Goal: Task Accomplishment & Management: Complete application form

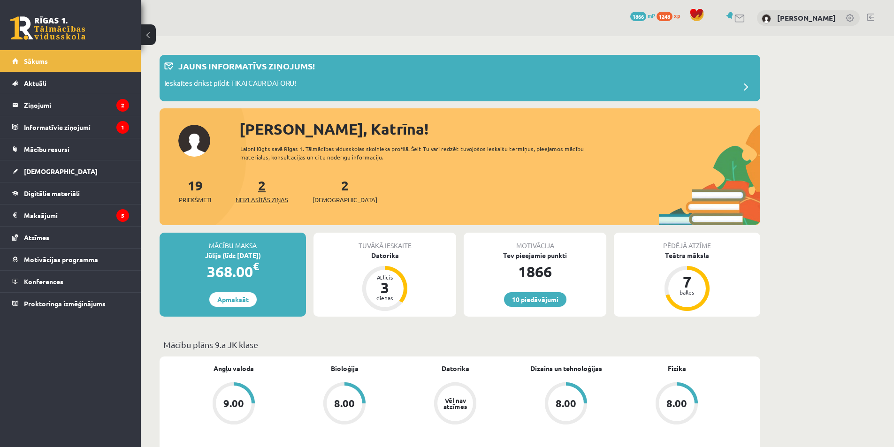
click at [262, 198] on span "Neizlasītās ziņas" at bounding box center [262, 199] width 53 height 9
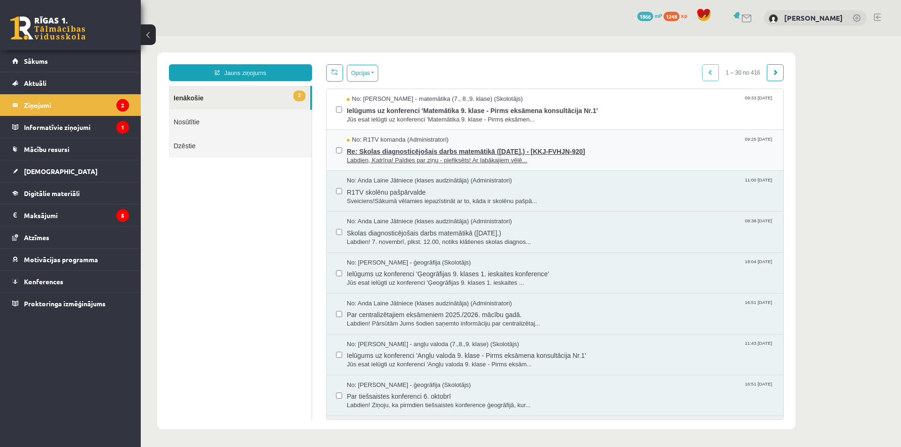
click at [389, 149] on span "Re: Skolas diagnosticējošais darbs matemātikā (07.11.2025.) - [KKJ-FVHJN-920]" at bounding box center [560, 151] width 427 height 12
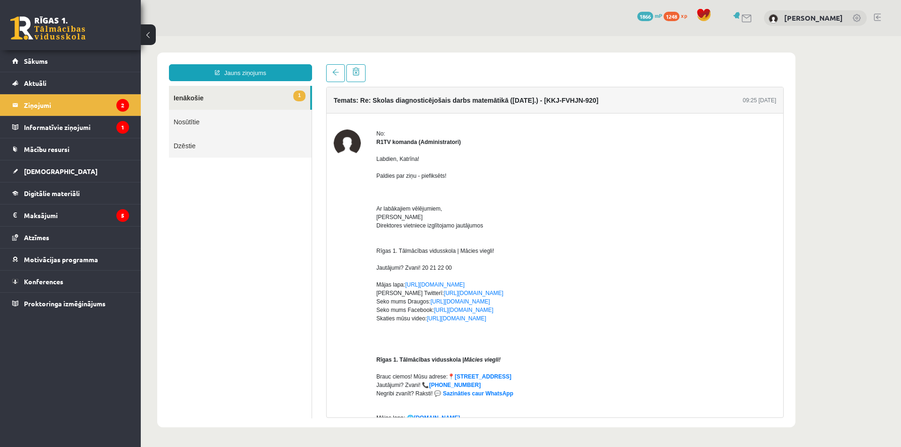
click at [201, 103] on link "1 Ienākošie" at bounding box center [239, 98] width 141 height 24
click at [224, 99] on link "1 Ienākošie" at bounding box center [239, 98] width 141 height 24
click at [334, 71] on span at bounding box center [335, 72] width 7 height 7
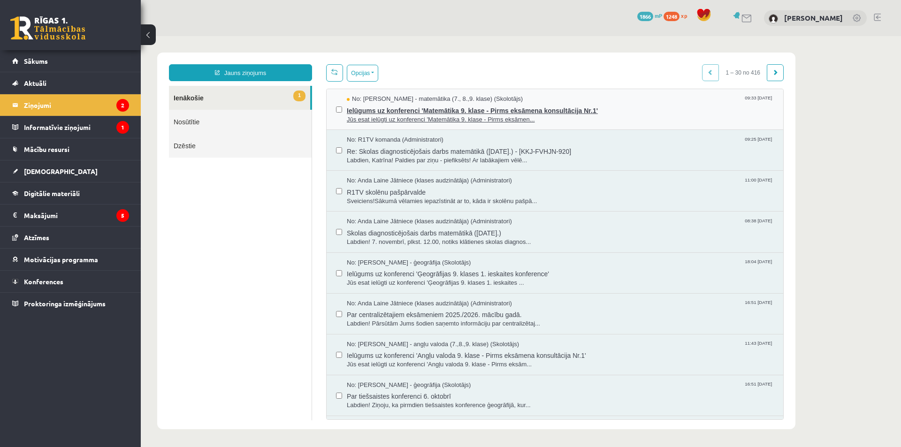
click at [403, 110] on span "Ielūgums uz konferenci 'Matemātika 9. klase - Pirms eksāmena konsultācija Nr.1'" at bounding box center [560, 110] width 427 height 12
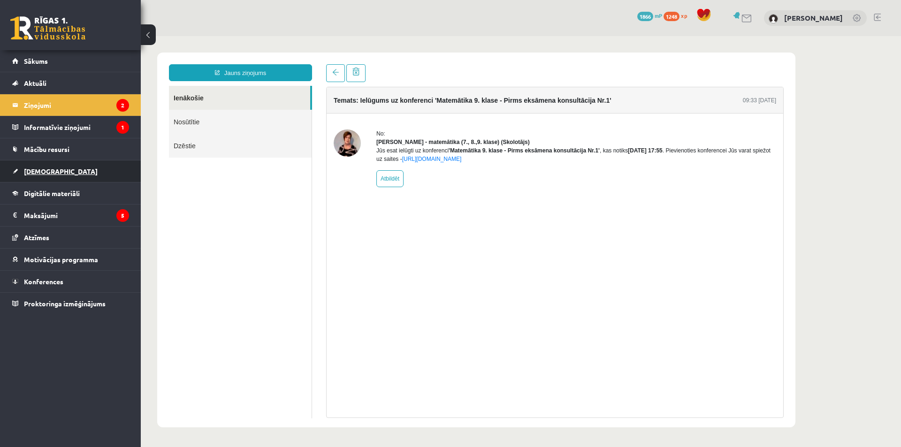
click at [71, 172] on link "[DEMOGRAPHIC_DATA]" at bounding box center [70, 172] width 117 height 22
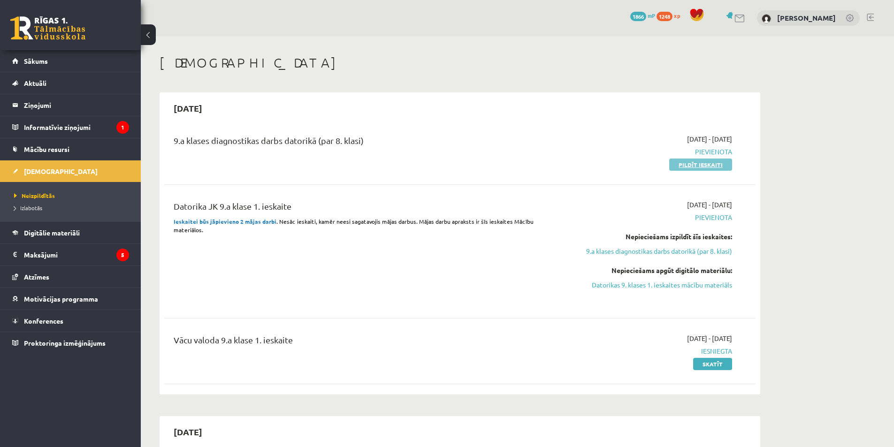
click at [713, 161] on link "Pildīt ieskaiti" at bounding box center [700, 165] width 63 height 12
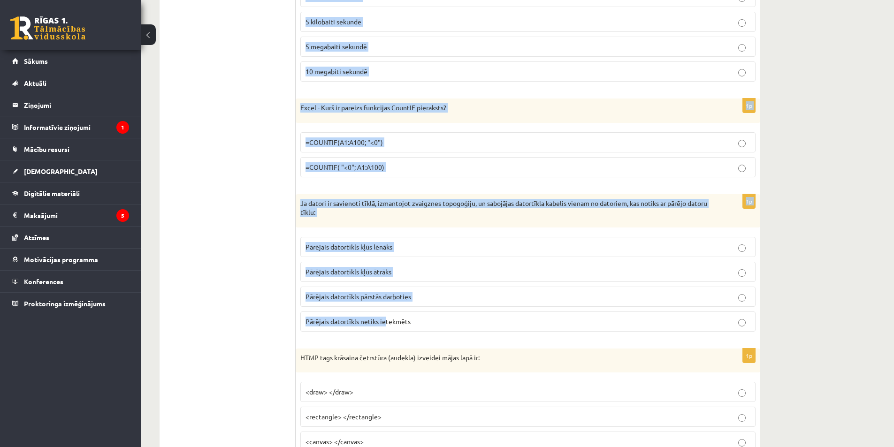
scroll to position [376, 0]
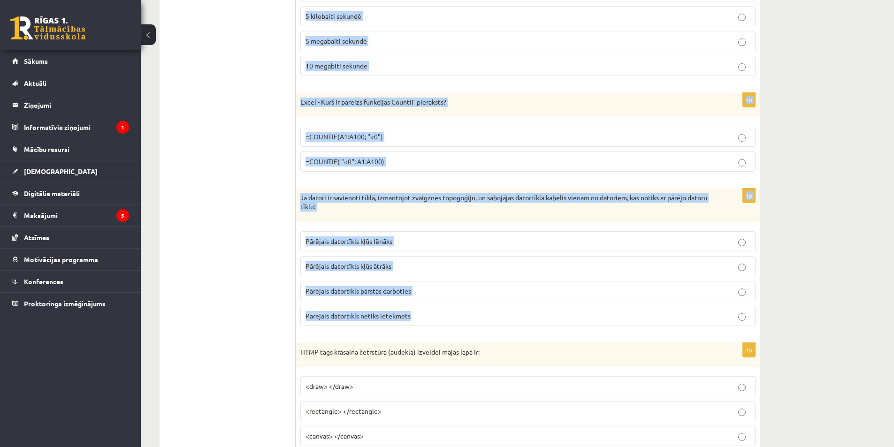
drag, startPoint x: 297, startPoint y: 185, endPoint x: 416, endPoint y: 325, distance: 183.8
copy form "Excel - Ja mēs vēlamies izdrukāt tikai šobrīd atvērto darba lapu, tad pie Print…"
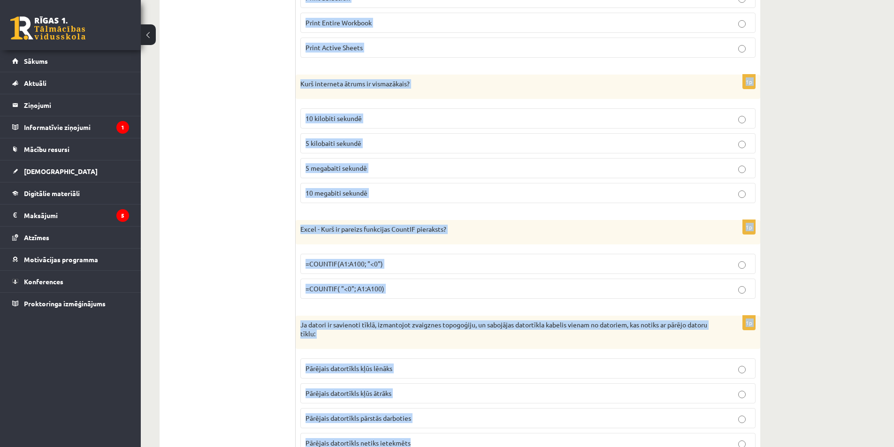
scroll to position [141, 0]
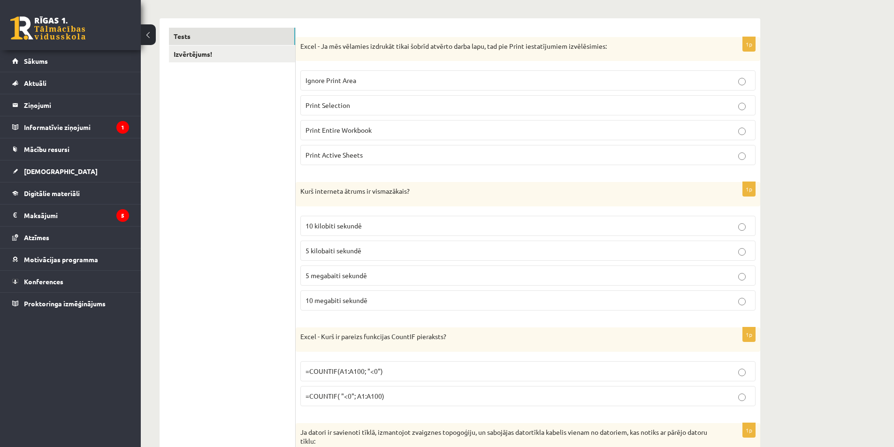
click at [346, 159] on span "Print Active Sheets" at bounding box center [334, 155] width 57 height 8
drag, startPoint x: 350, startPoint y: 226, endPoint x: 293, endPoint y: 216, distance: 58.1
click at [350, 225] on span "10 kilobiti sekundē" at bounding box center [334, 226] width 56 height 8
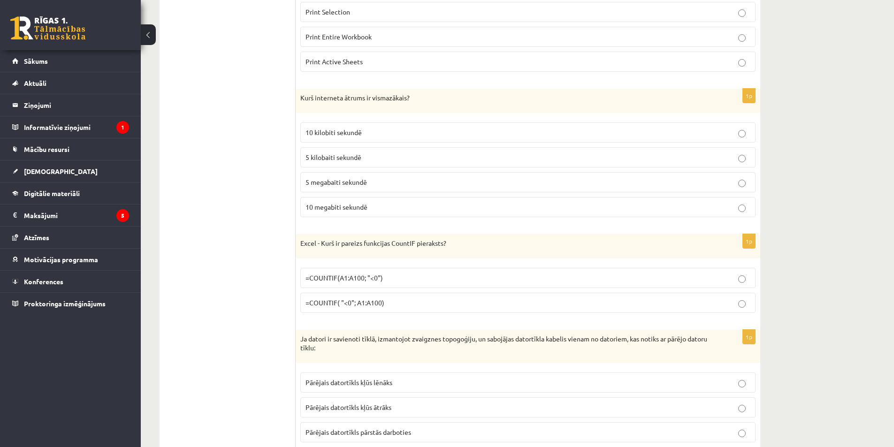
scroll to position [235, 0]
click at [372, 278] on span "=COUNTIF(A1:A100; "<0")" at bounding box center [344, 277] width 77 height 8
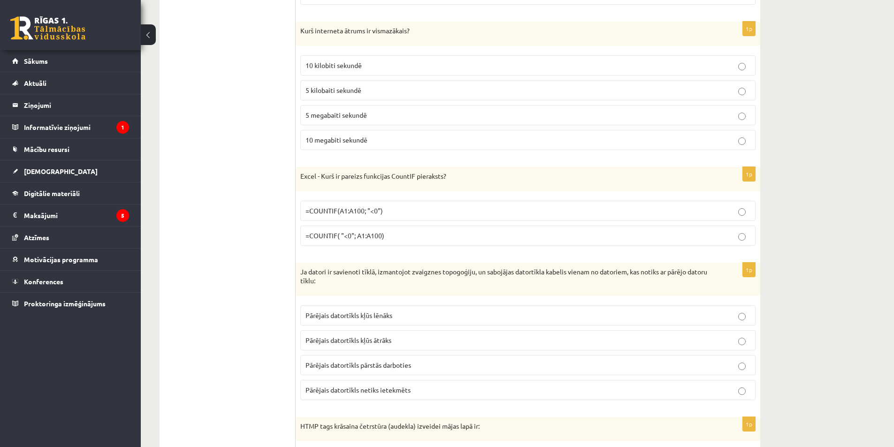
scroll to position [329, 0]
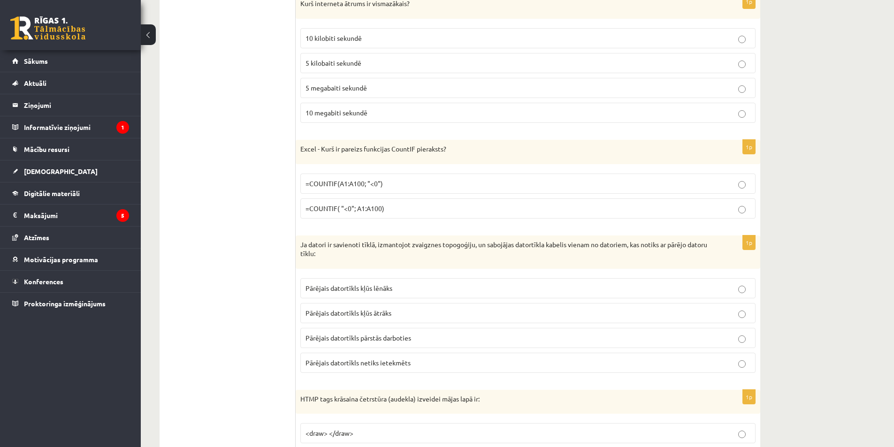
click at [385, 366] on span "Pārējais datortīkls netiks ietekmēts" at bounding box center [358, 363] width 105 height 8
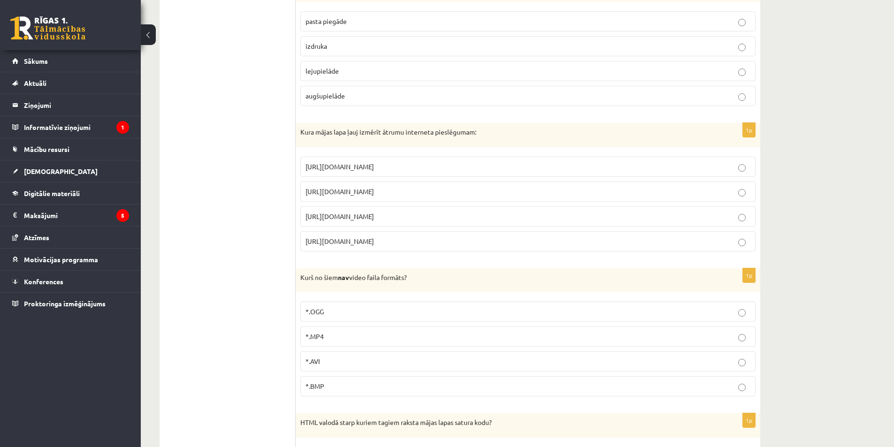
scroll to position [892, 0]
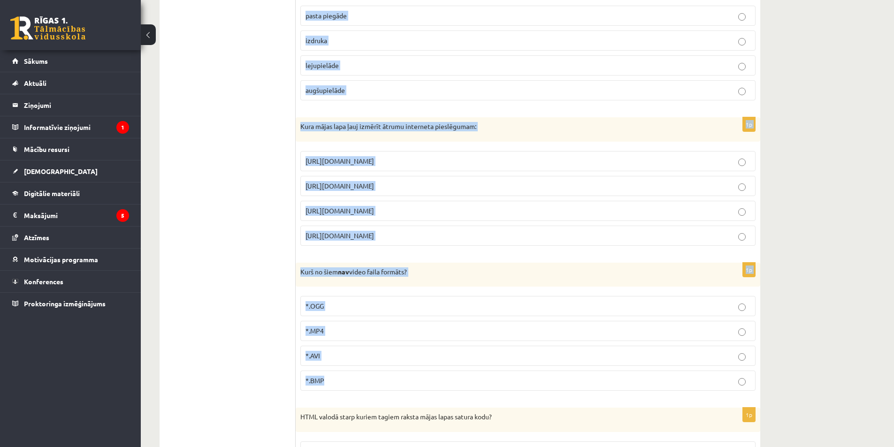
drag, startPoint x: 296, startPoint y: 23, endPoint x: 376, endPoint y: 381, distance: 366.0
copy form "HTMP tags krāsaina četrstūra (audekla) izveidei mājas lapā ir: <draw> </draw> <…"
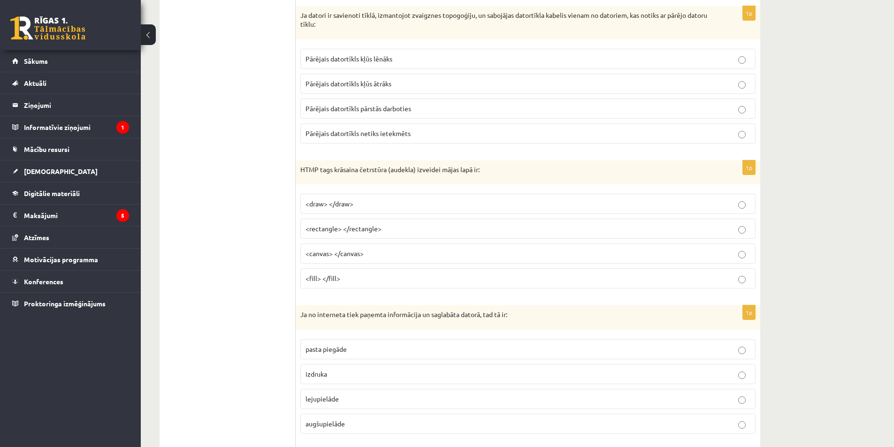
scroll to position [563, 0]
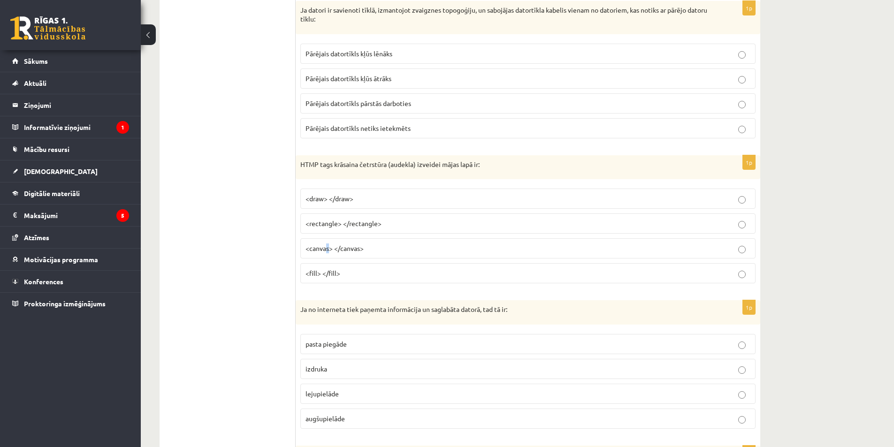
click at [328, 247] on span "<canvas> </canvas>" at bounding box center [335, 248] width 58 height 8
click at [329, 253] on p "<canvas> </canvas>" at bounding box center [528, 249] width 445 height 10
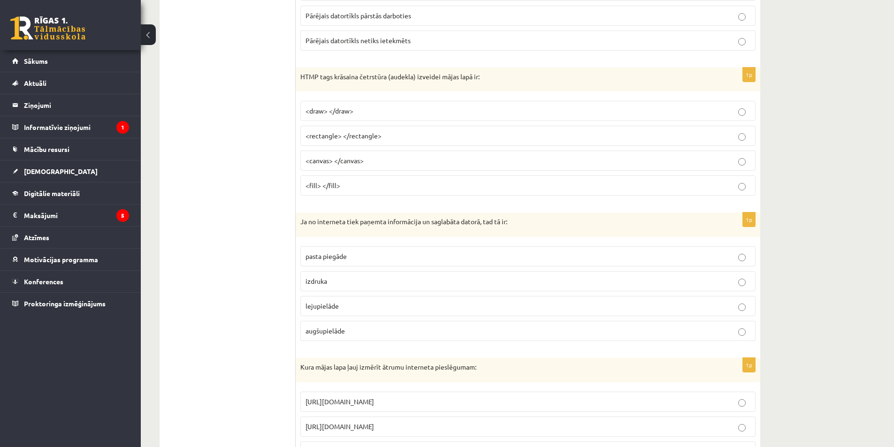
scroll to position [657, 0]
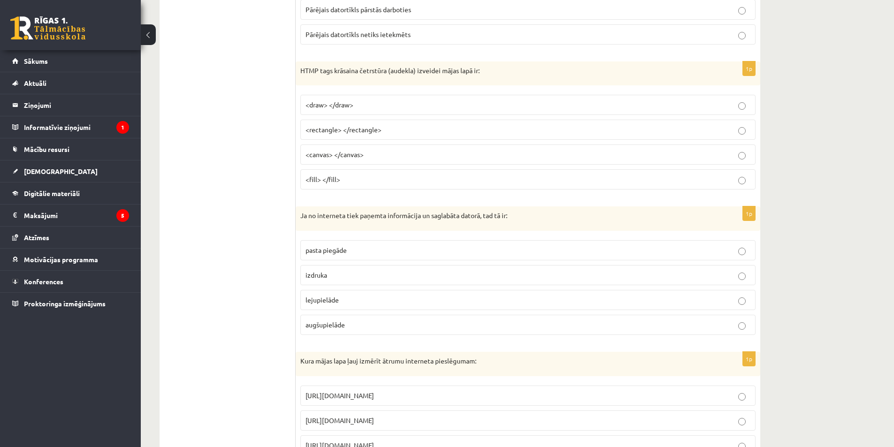
click at [337, 300] on span "lejupielāde" at bounding box center [322, 300] width 33 height 8
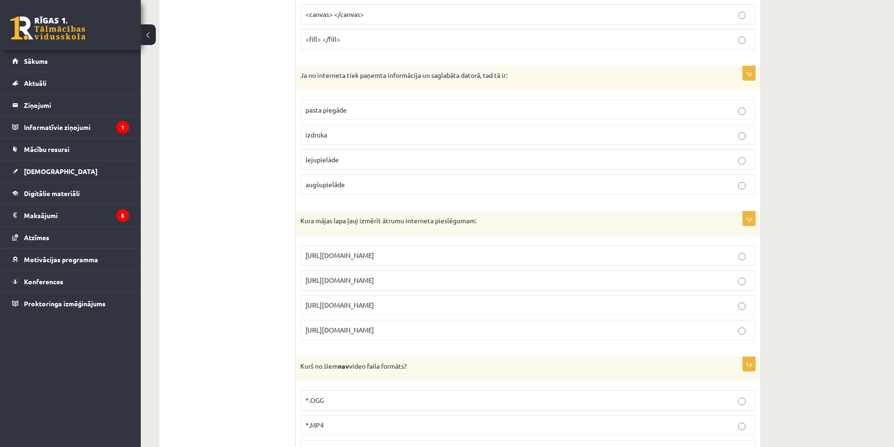
scroll to position [798, 0]
click at [366, 277] on span "https://www.speedtest.net" at bounding box center [340, 280] width 69 height 8
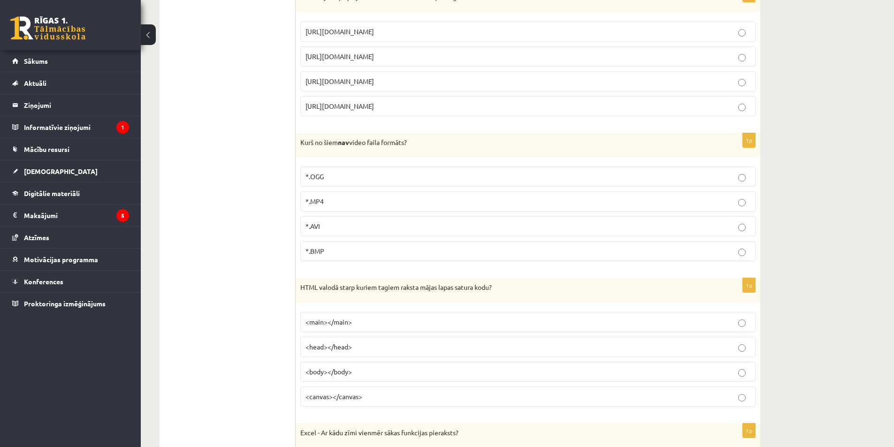
scroll to position [1033, 0]
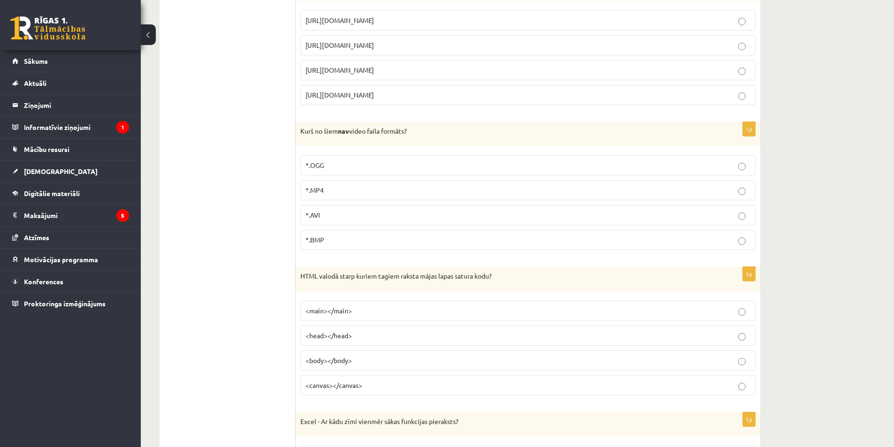
click at [333, 239] on p "*.BMP" at bounding box center [528, 240] width 445 height 10
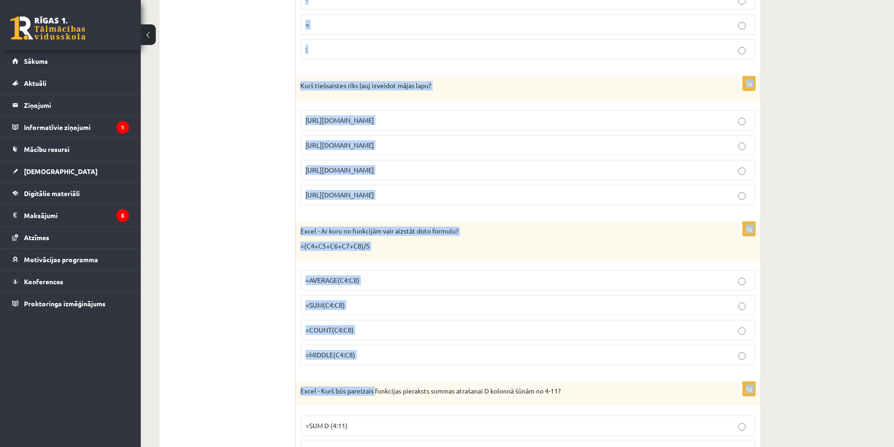
scroll to position [1549, 0]
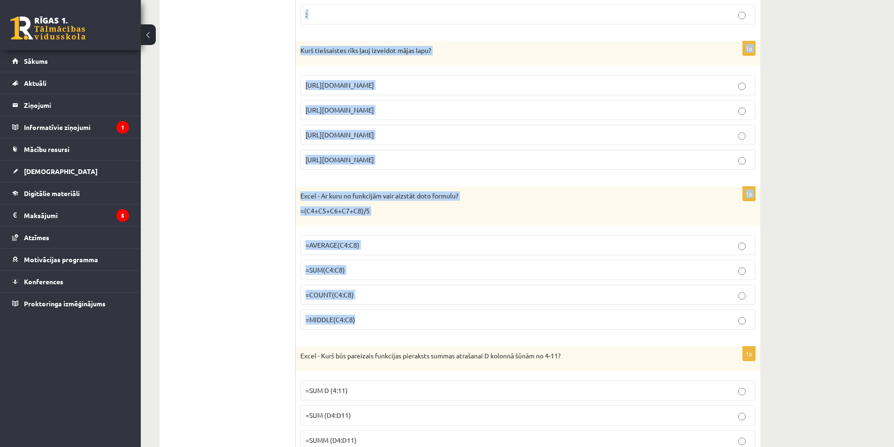
drag, startPoint x: 301, startPoint y: 136, endPoint x: 376, endPoint y: 328, distance: 206.0
copy form "HTML valodā starp kuriem tagiem raksta mājas lapas satura kodu? <main></main> <…"
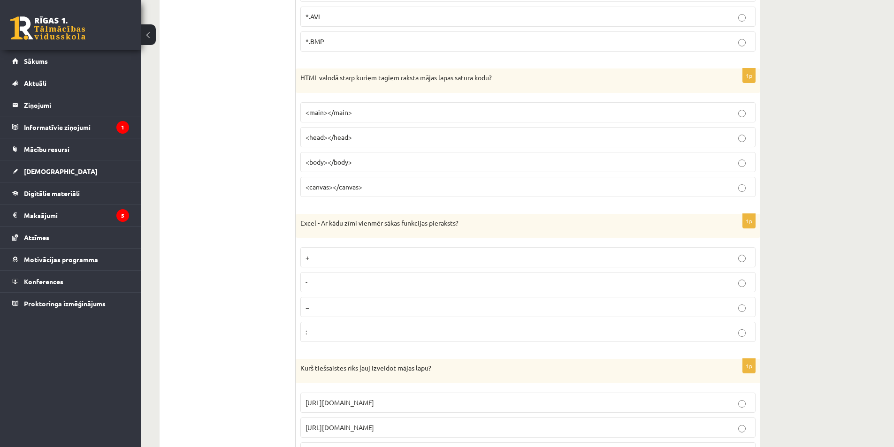
scroll to position [1127, 0]
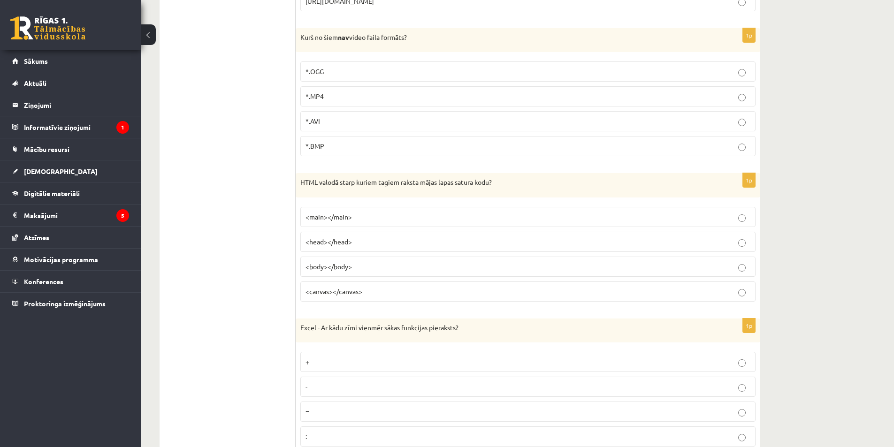
click at [338, 275] on label "<body></body>" at bounding box center [527, 267] width 455 height 20
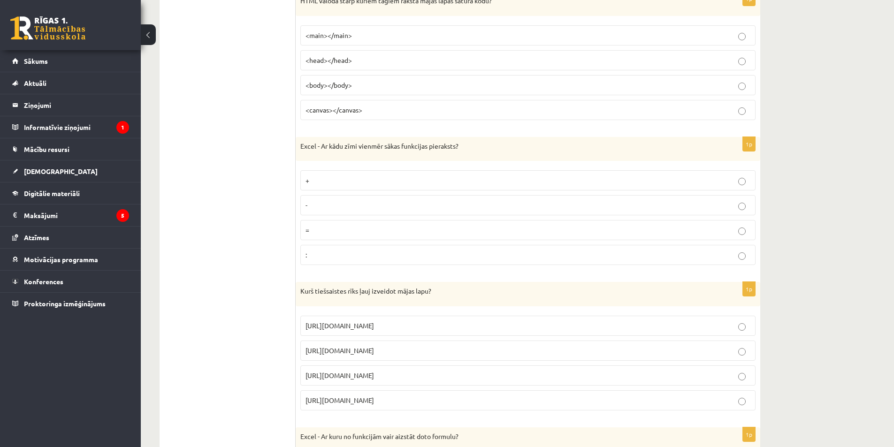
scroll to position [1315, 0]
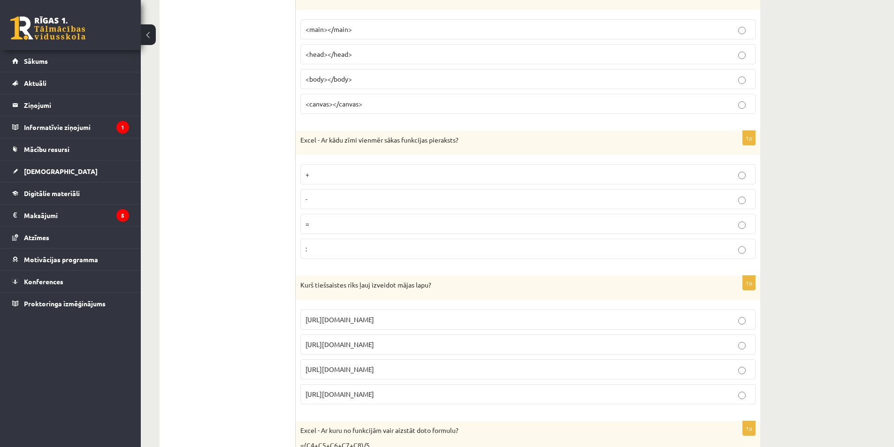
click at [311, 216] on label "=" at bounding box center [527, 224] width 455 height 20
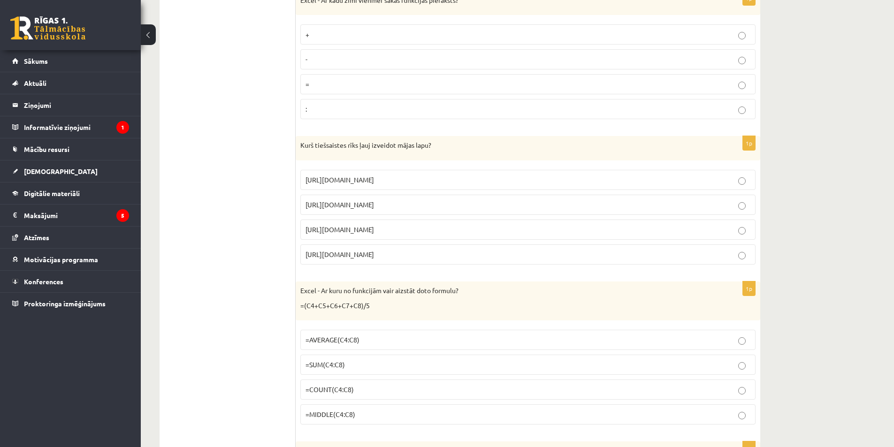
scroll to position [1455, 0]
click at [360, 226] on span "https://www.mozello.lv" at bounding box center [340, 228] width 69 height 8
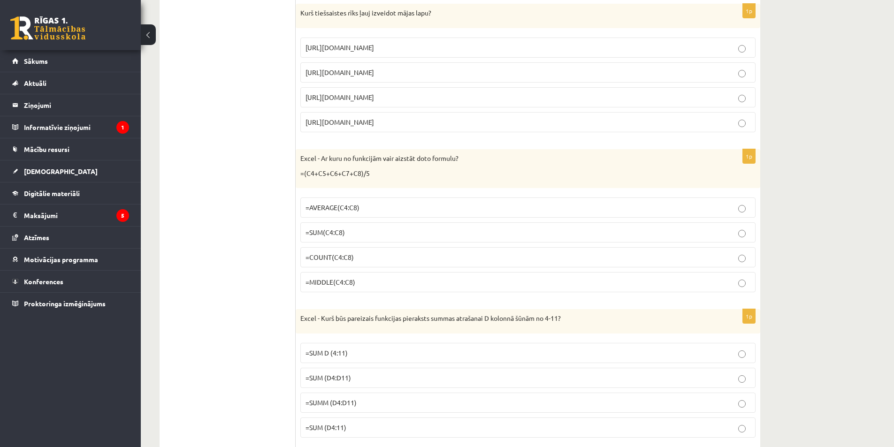
scroll to position [1596, 0]
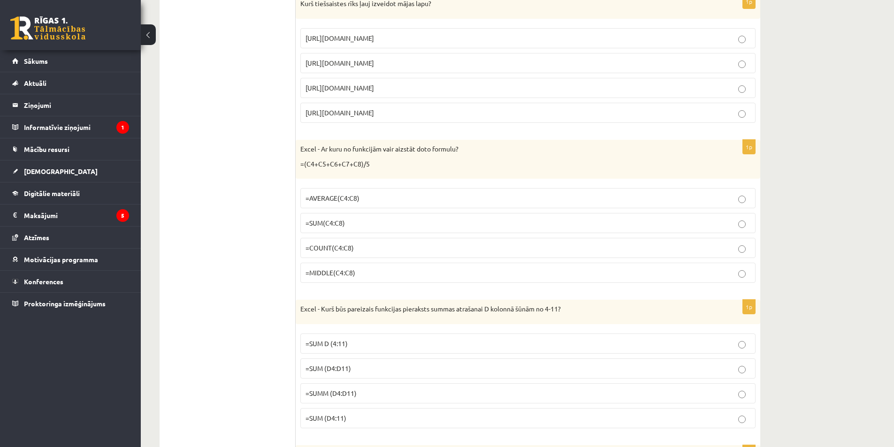
click at [347, 199] on span "=AVERAGE(C4:C8)" at bounding box center [333, 198] width 54 height 8
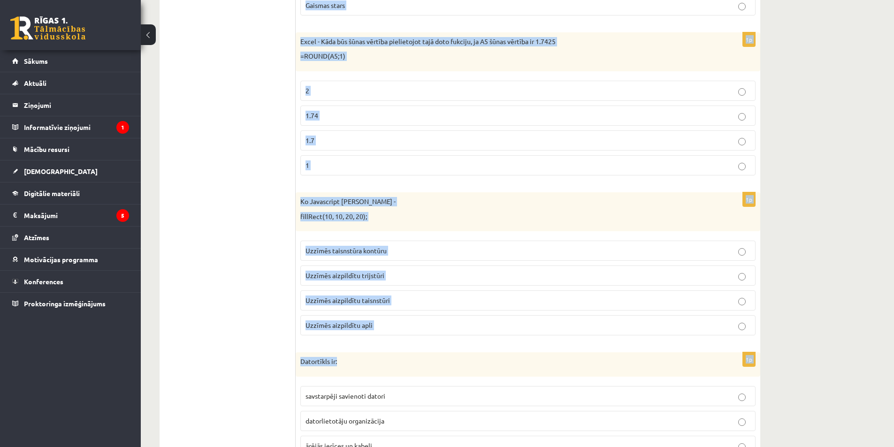
scroll to position [2300, 0]
drag, startPoint x: 301, startPoint y: 25, endPoint x: 443, endPoint y: 331, distance: 337.8
click at [443, 331] on form "1p Excel - Ja mēs vēlamies izdrukāt tikai šobrīd atvērto darba lapu, tad pie Pr…" at bounding box center [528, 108] width 446 height 4480
copy form "Excel - Kurš būs pareizais funkcijas pieraksts summas atrašanai D kolonnā šūnām…"
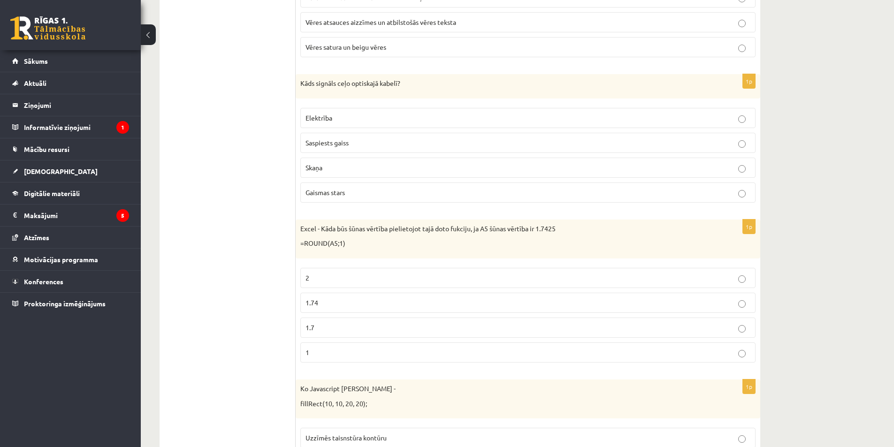
click at [213, 189] on ul "Tests Izvērtējums!" at bounding box center [232, 296] width 127 height 4480
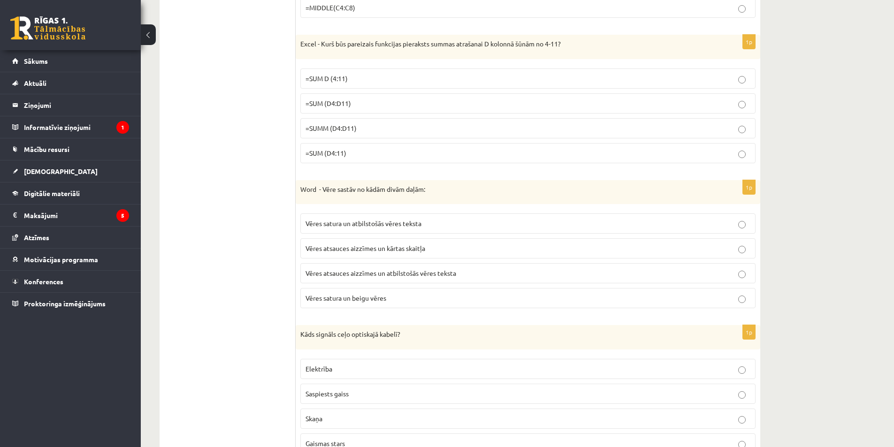
scroll to position [1784, 0]
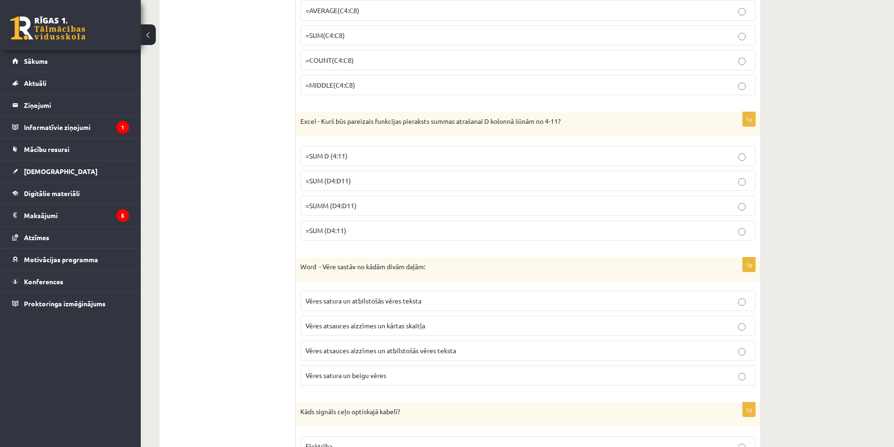
drag, startPoint x: 346, startPoint y: 183, endPoint x: 335, endPoint y: 182, distance: 11.3
click at [343, 183] on span "=SUM (D4:D11)" at bounding box center [329, 181] width 46 height 8
click at [375, 181] on p "=SUM (D4:D11)" at bounding box center [528, 181] width 445 height 10
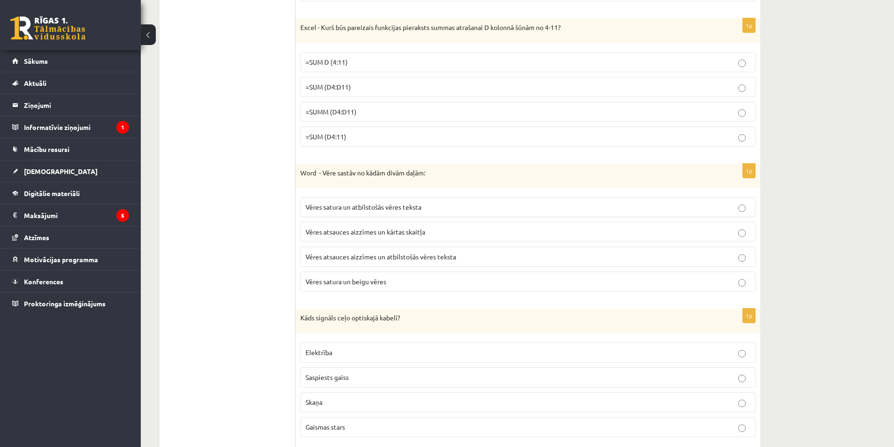
scroll to position [1972, 0]
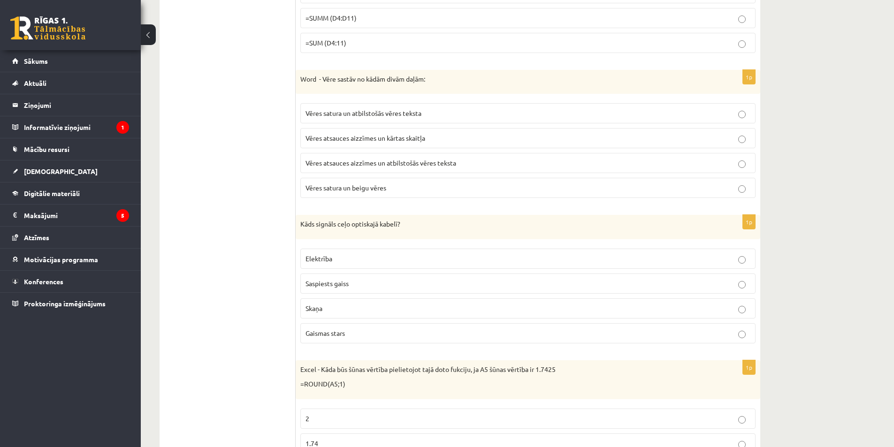
click at [340, 160] on span "Vēres atsauces aizzīmes un atbilstošās vēres teksta" at bounding box center [381, 163] width 151 height 8
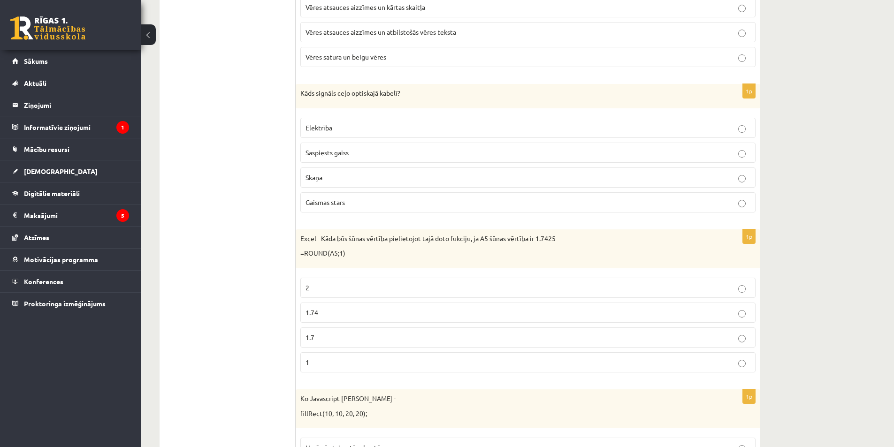
scroll to position [2160, 0]
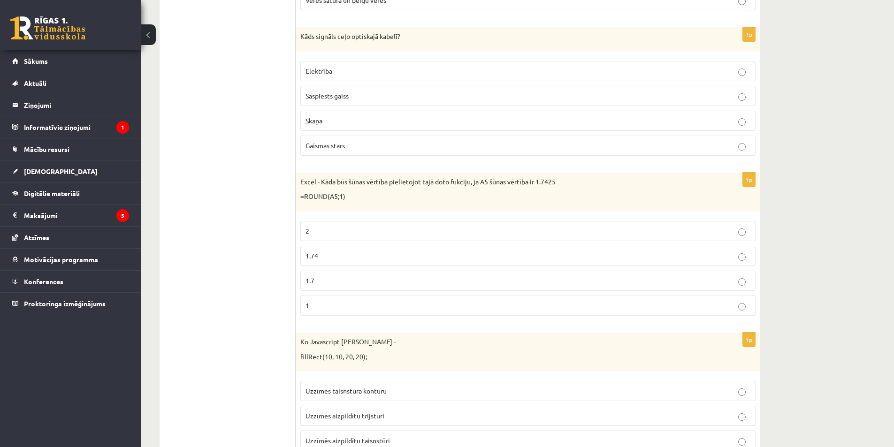
click at [322, 135] on fieldset "Elektrība Saspiests gaiss Skaņa Gaismas stars" at bounding box center [527, 107] width 455 height 102
click at [324, 144] on span "Gaismas stars" at bounding box center [325, 145] width 39 height 8
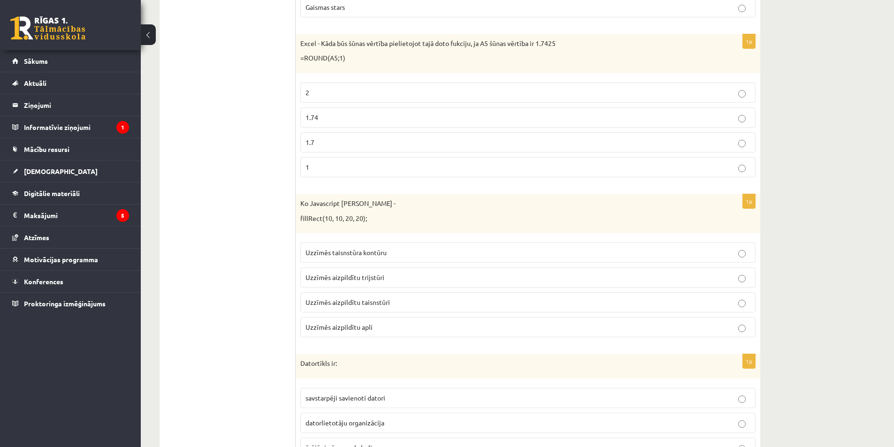
scroll to position [2300, 0]
click at [361, 270] on label "Uzzīmēs aizpildītu trijstūri" at bounding box center [527, 275] width 455 height 20
click at [366, 292] on label "Uzzīmēs aizpildītu taisnstūri" at bounding box center [527, 300] width 455 height 20
click at [323, 134] on label "1.7" at bounding box center [527, 140] width 455 height 20
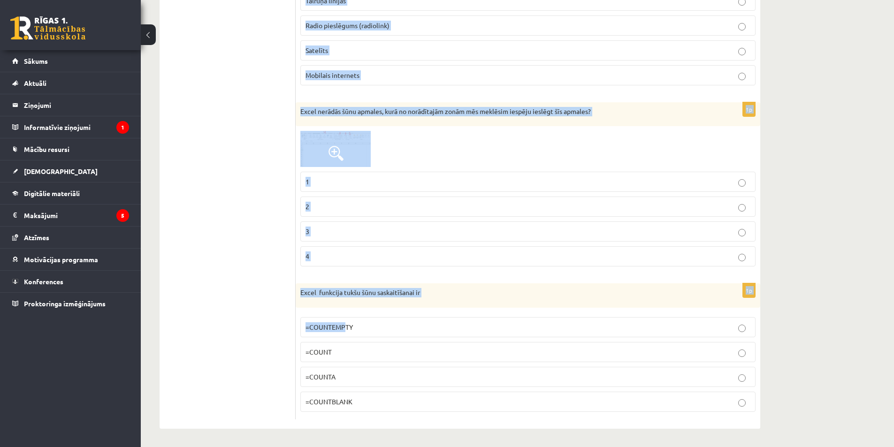
scroll to position [4230, 0]
drag, startPoint x: 300, startPoint y: 172, endPoint x: 367, endPoint y: 413, distance: 249.4
copy form "Datortīkls ir: savstarpēji savienoti datori datorlietotāju organizācija ārējās …"
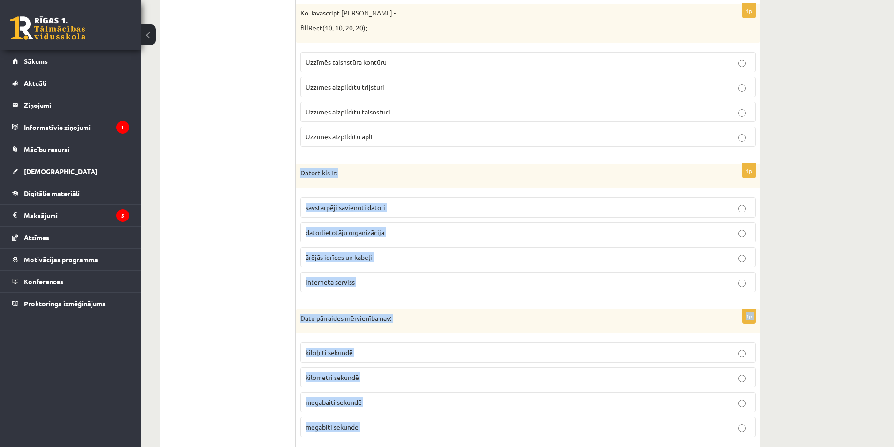
scroll to position [2539, 0]
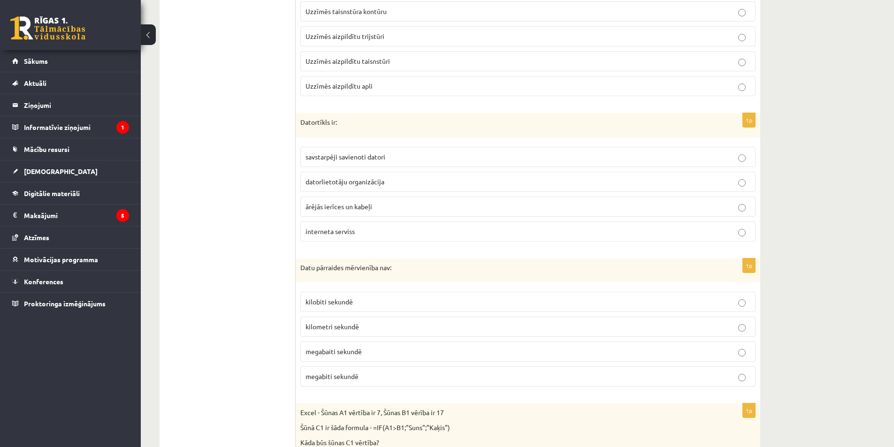
click at [334, 155] on span "savstarpēji savienoti datori" at bounding box center [346, 157] width 80 height 8
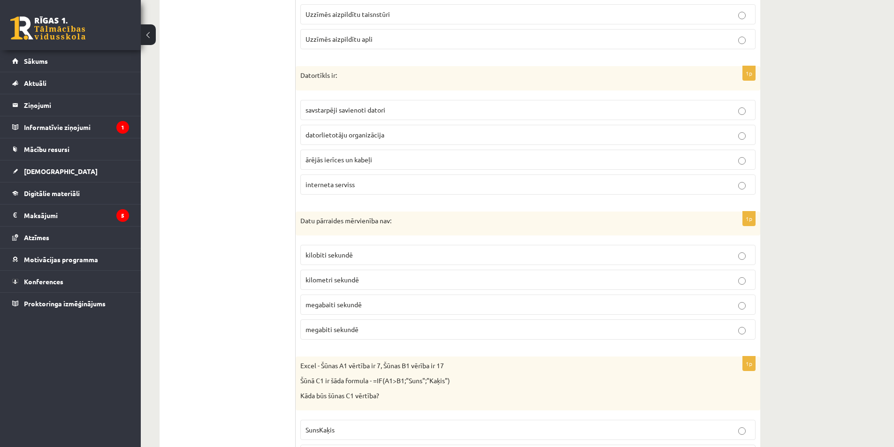
click at [337, 281] on span "kilometri sekundē" at bounding box center [333, 280] width 54 height 8
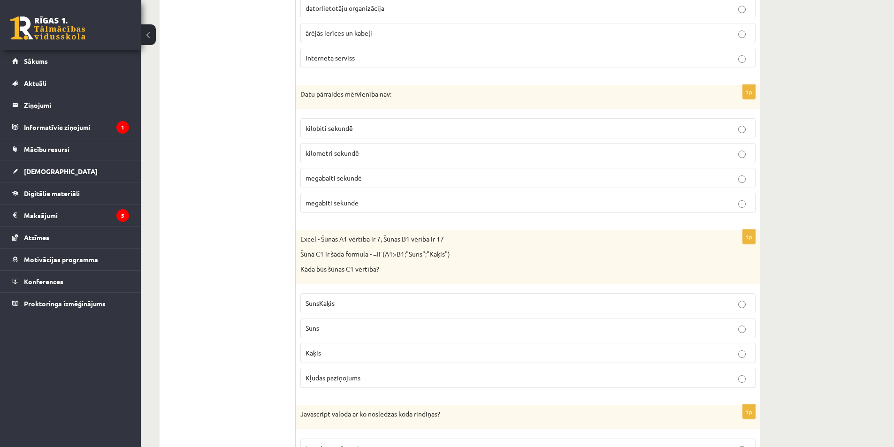
scroll to position [2727, 0]
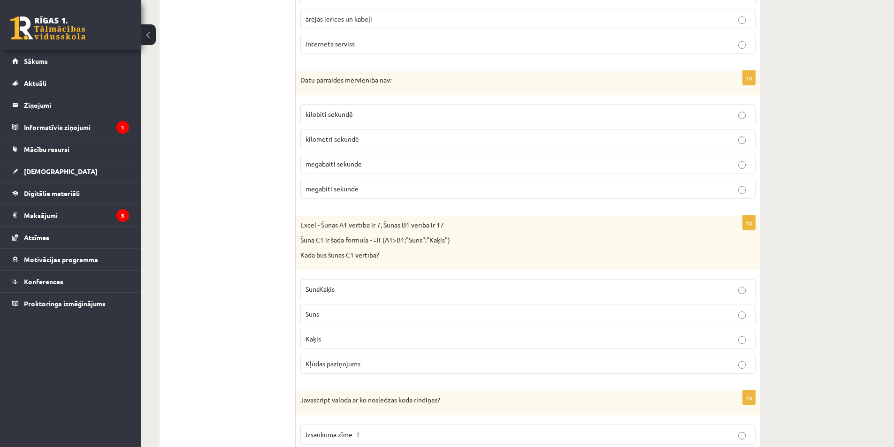
click at [317, 342] on span "Kaķis" at bounding box center [313, 339] width 15 height 8
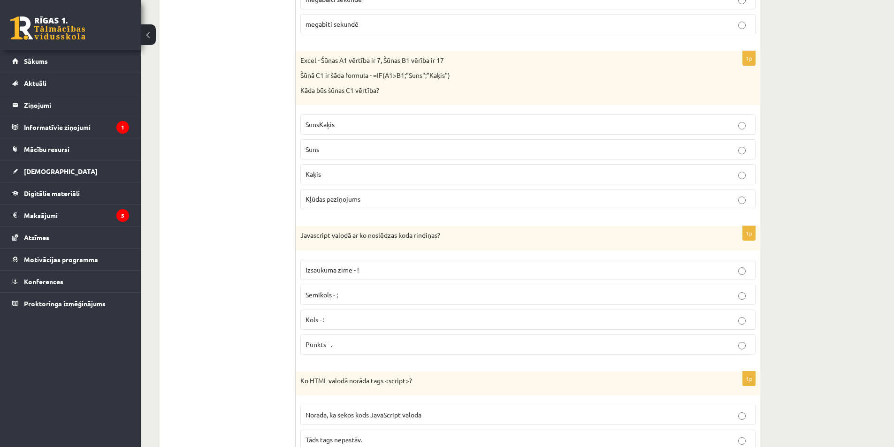
scroll to position [2915, 0]
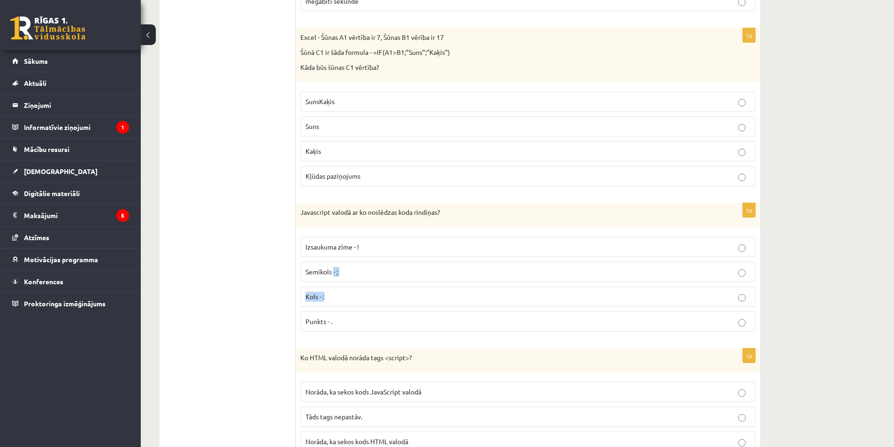
click at [330, 283] on fieldset "Izsaukuma zīme - ! Semikols - ; Kols - : Punkts - ." at bounding box center [527, 283] width 455 height 102
click at [326, 275] on span "Semikols - ;" at bounding box center [322, 272] width 32 height 8
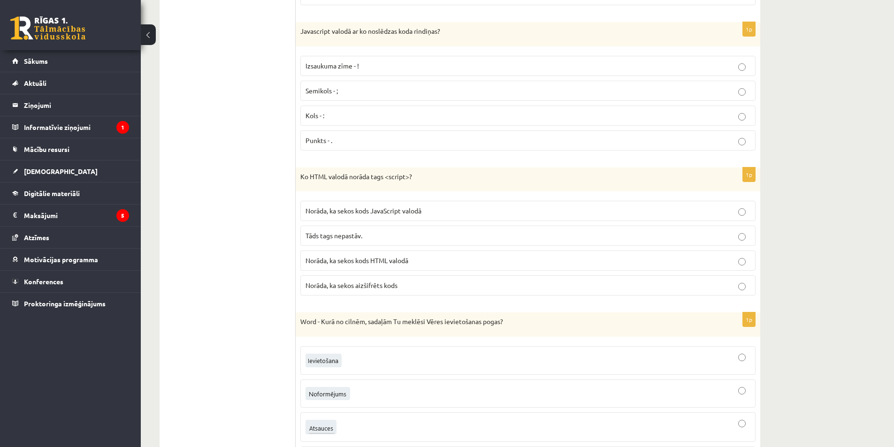
scroll to position [3103, 0]
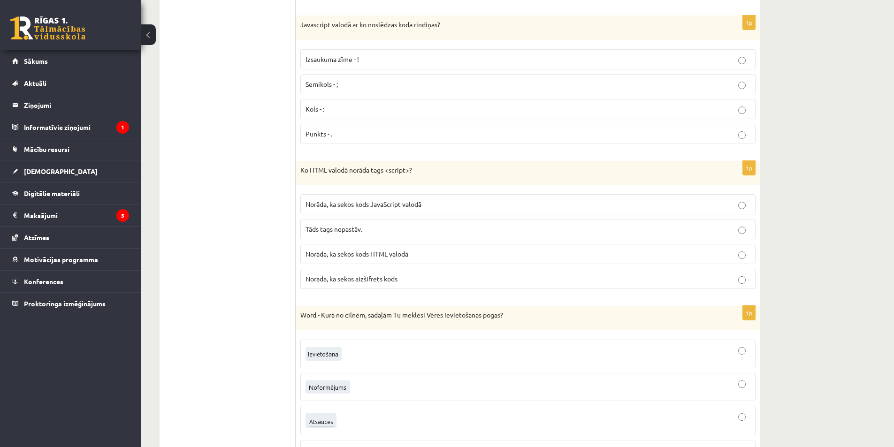
click at [362, 200] on label "Norāda, ka sekos kods JavaScript valodā" at bounding box center [527, 204] width 455 height 20
click at [354, 204] on span "Norāda, ka sekos kods JavaScript valodā" at bounding box center [364, 204] width 116 height 8
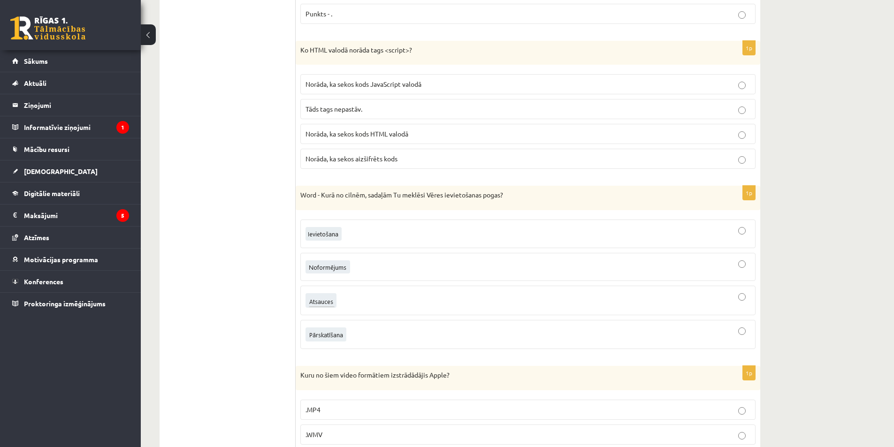
scroll to position [3244, 0]
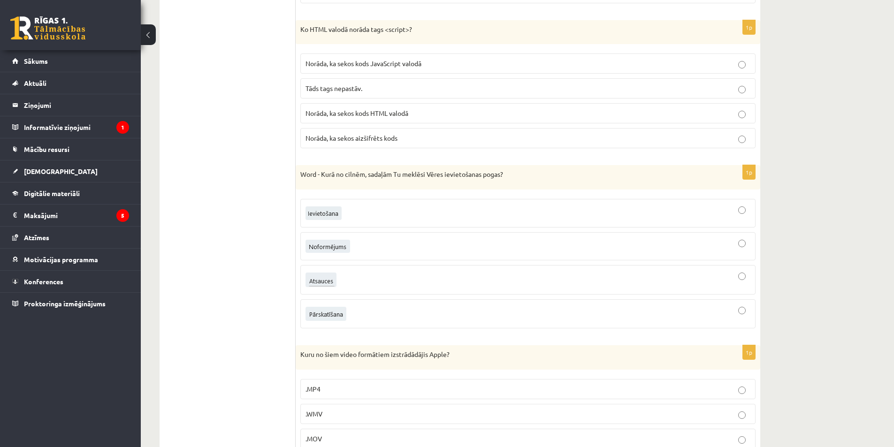
click at [346, 280] on div at bounding box center [528, 279] width 445 height 19
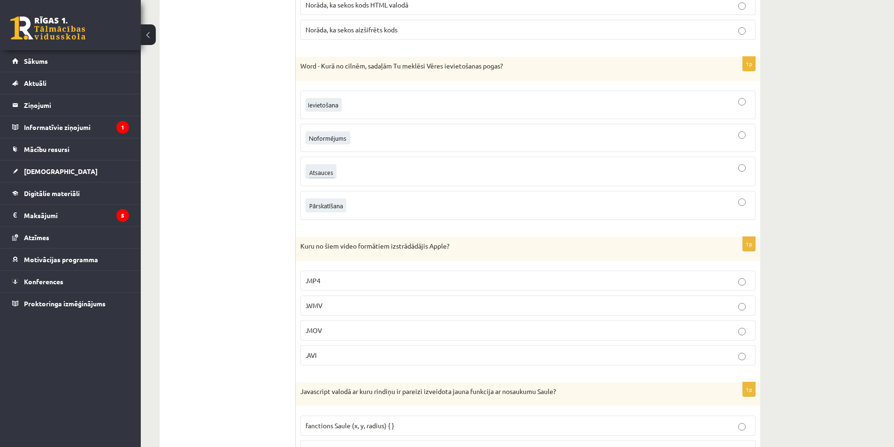
scroll to position [3384, 0]
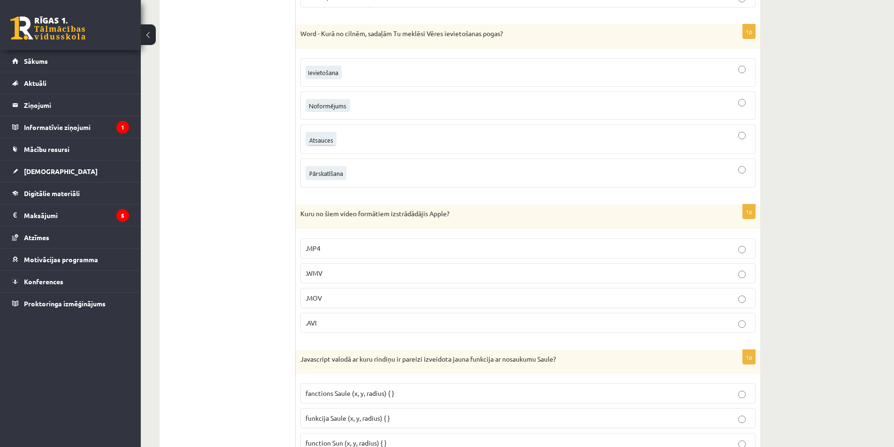
click at [354, 294] on p ".MOV" at bounding box center [528, 298] width 445 height 10
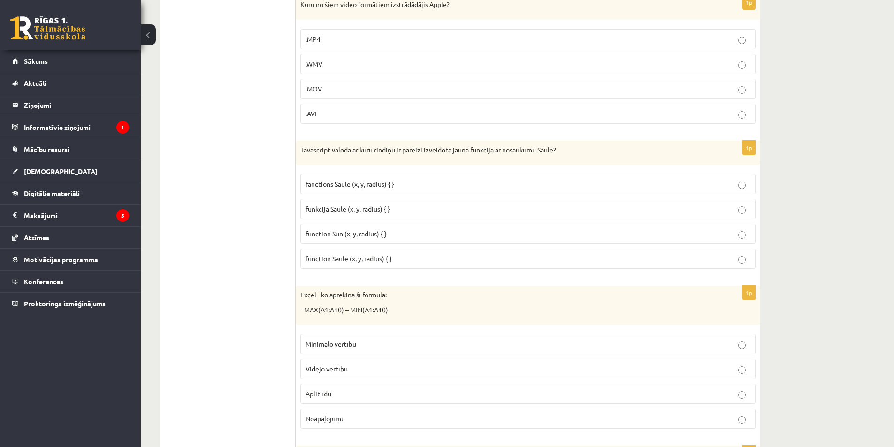
scroll to position [3619, 0]
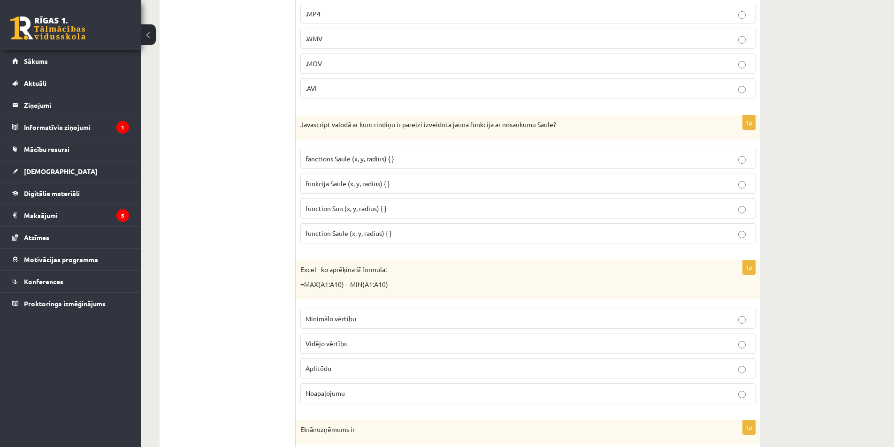
click at [324, 228] on label "function Saule (x, y, radius) { }" at bounding box center [527, 233] width 455 height 20
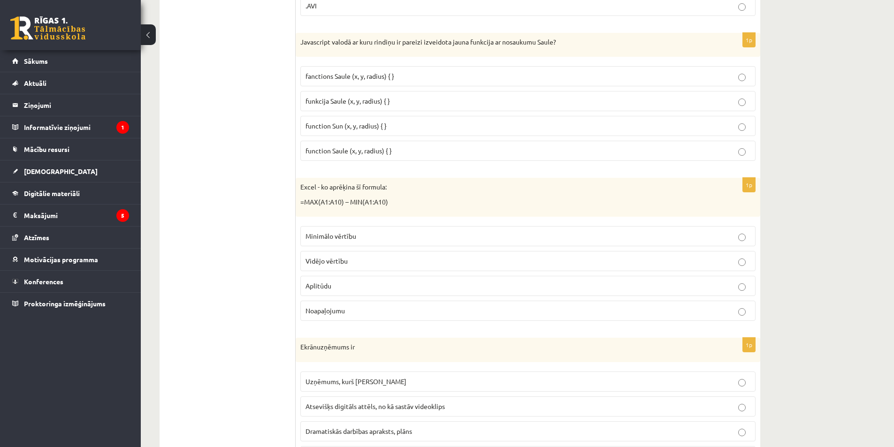
scroll to position [3713, 0]
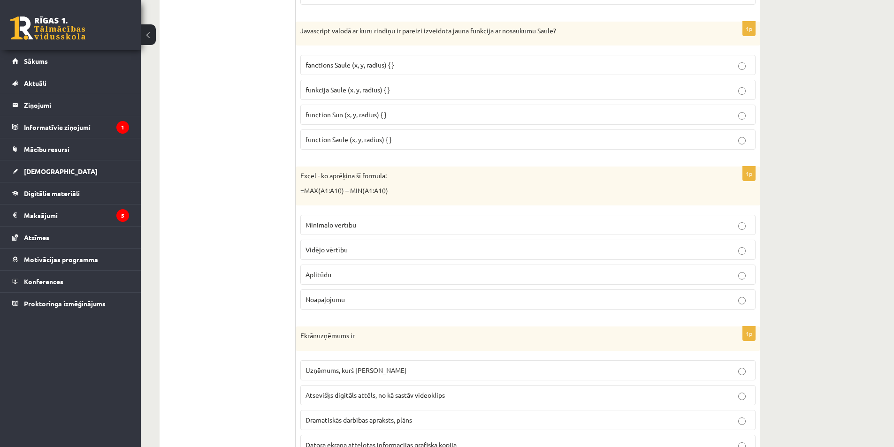
click at [335, 279] on p "Aplitūdu" at bounding box center [528, 275] width 445 height 10
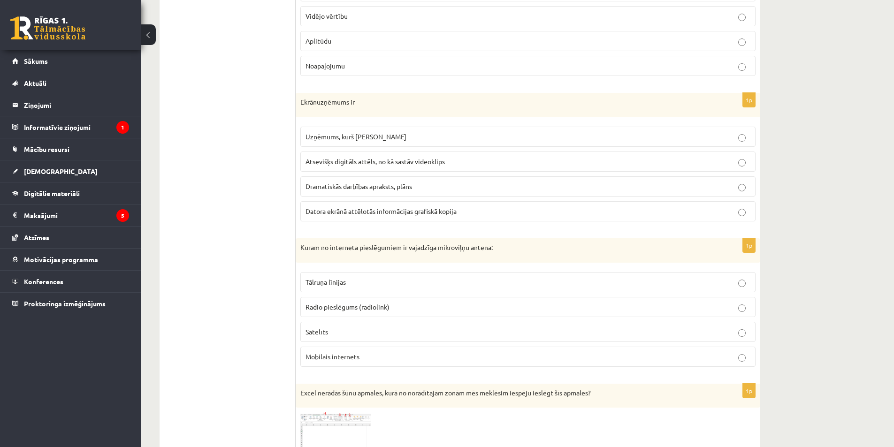
scroll to position [3948, 0]
click at [349, 210] on span "Datora ekrānā attēlotās informācijas grafiskā kopija" at bounding box center [381, 210] width 151 height 8
click at [357, 310] on p "Radio pieslēgums (radiolink)" at bounding box center [528, 306] width 445 height 10
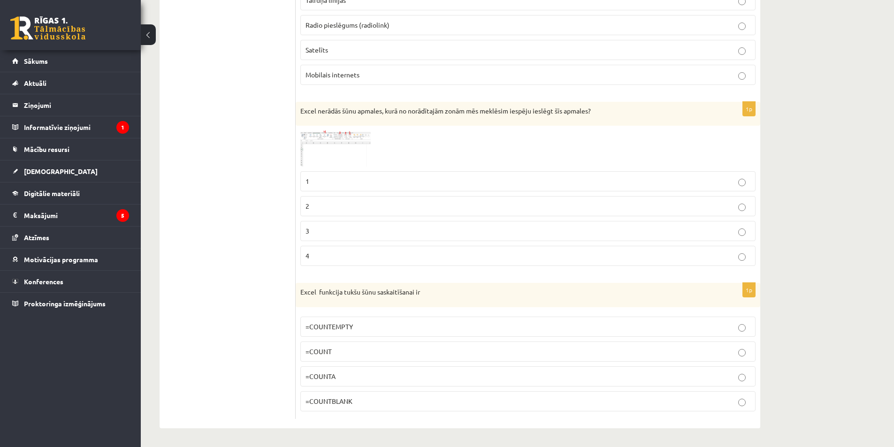
scroll to position [4230, 0]
click at [356, 259] on p "4" at bounding box center [528, 256] width 445 height 10
click at [331, 150] on span at bounding box center [336, 153] width 15 height 15
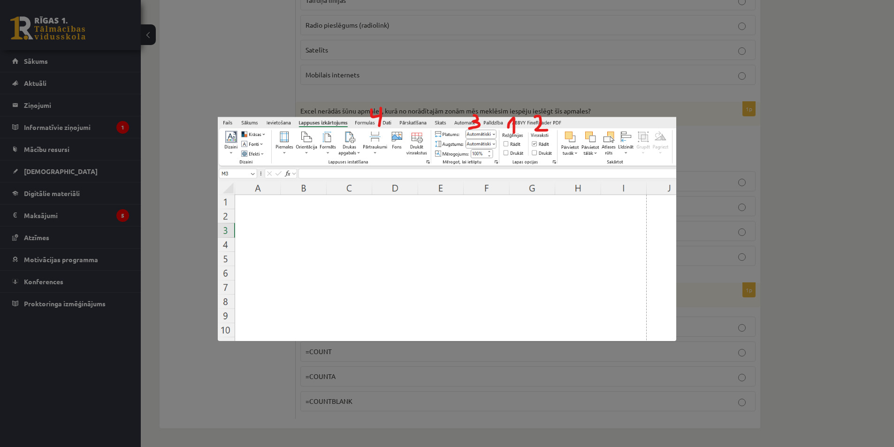
click at [224, 68] on div at bounding box center [447, 223] width 894 height 447
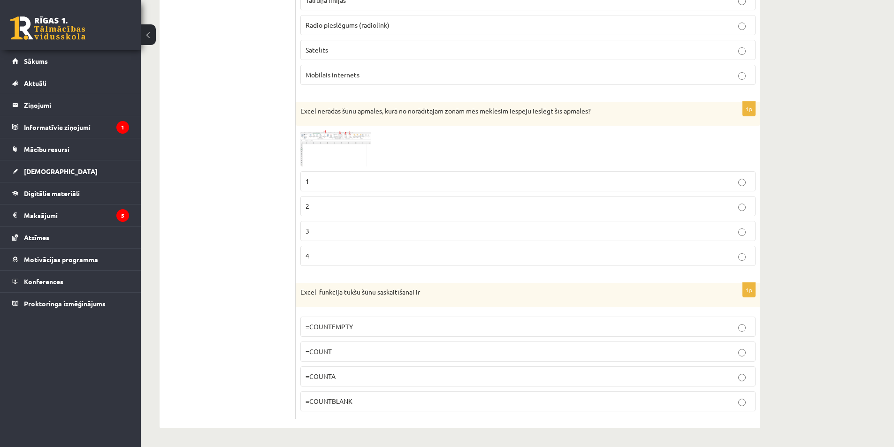
click at [363, 135] on img at bounding box center [335, 149] width 70 height 36
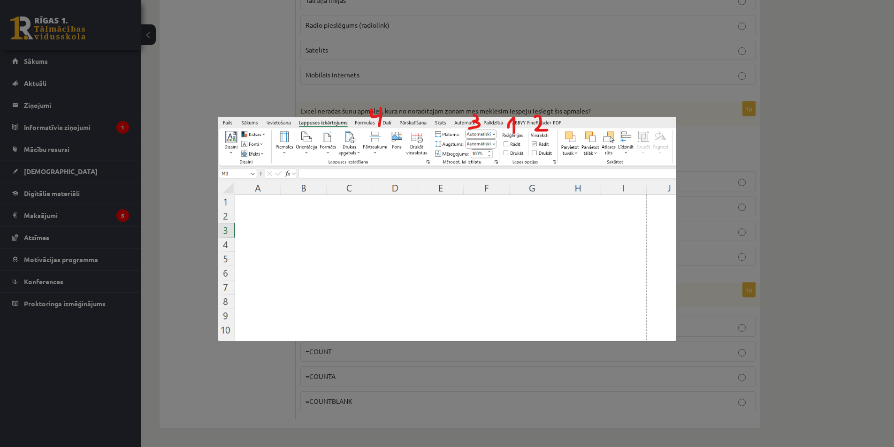
click at [275, 92] on div at bounding box center [447, 223] width 894 height 447
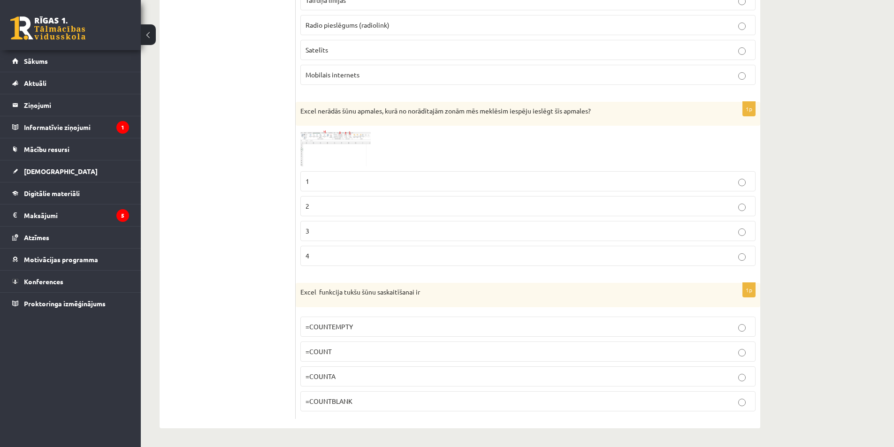
click at [381, 394] on label "=COUNTBLANK" at bounding box center [527, 402] width 455 height 20
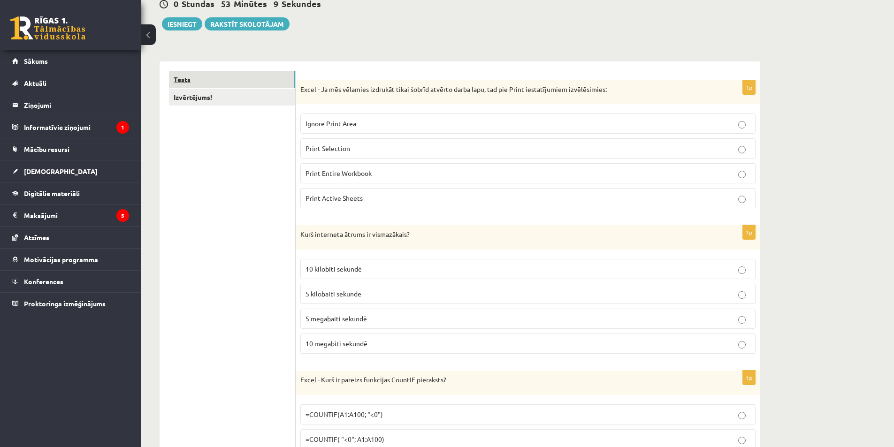
scroll to position [0, 0]
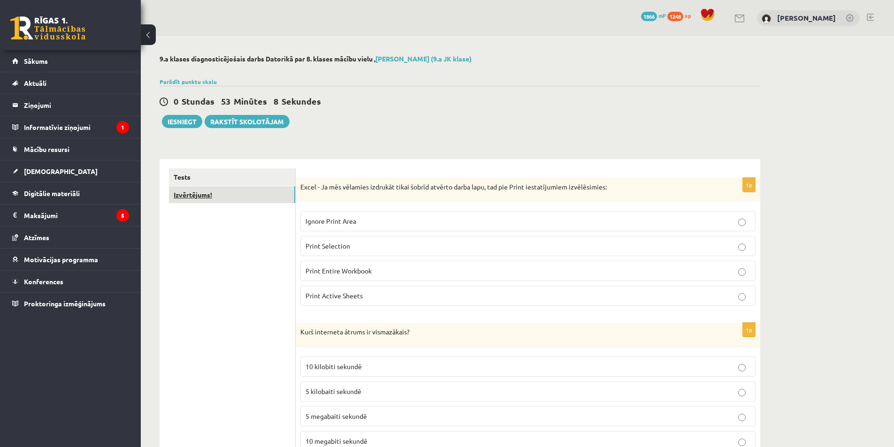
click at [200, 195] on link "Izvērtējums!" at bounding box center [232, 194] width 126 height 17
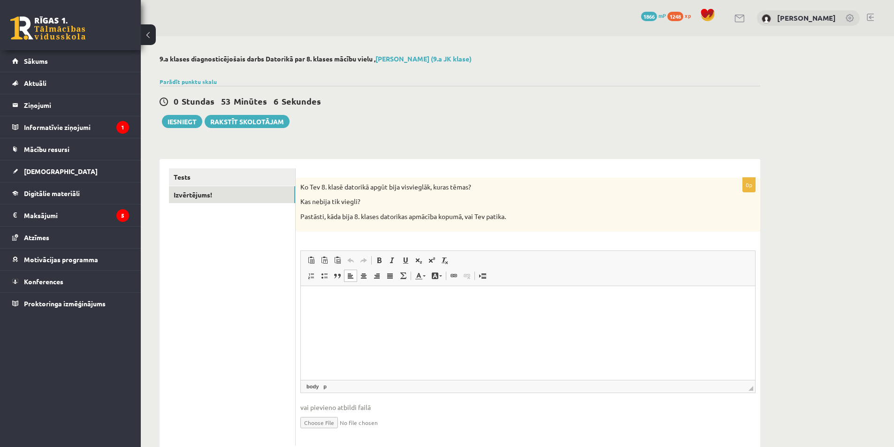
click at [324, 292] on html at bounding box center [528, 300] width 454 height 29
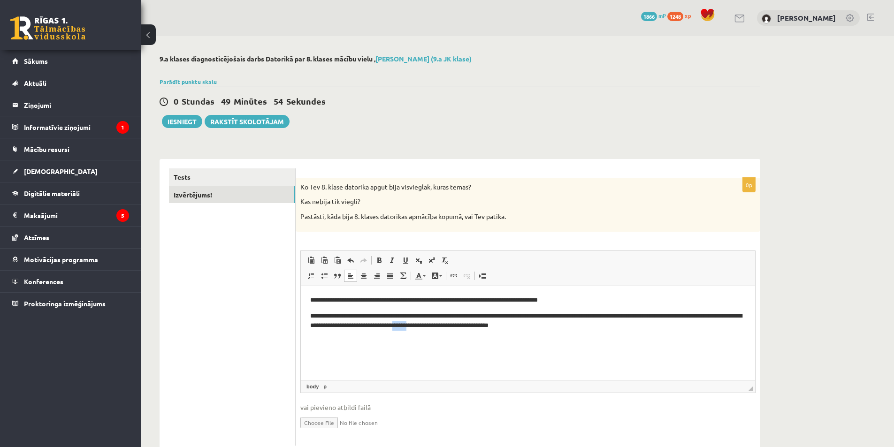
drag, startPoint x: 476, startPoint y: 325, endPoint x: 457, endPoint y: 327, distance: 18.9
click at [457, 327] on p "**********" at bounding box center [528, 321] width 436 height 20
click at [179, 123] on button "Iesniegt" at bounding box center [182, 121] width 40 height 13
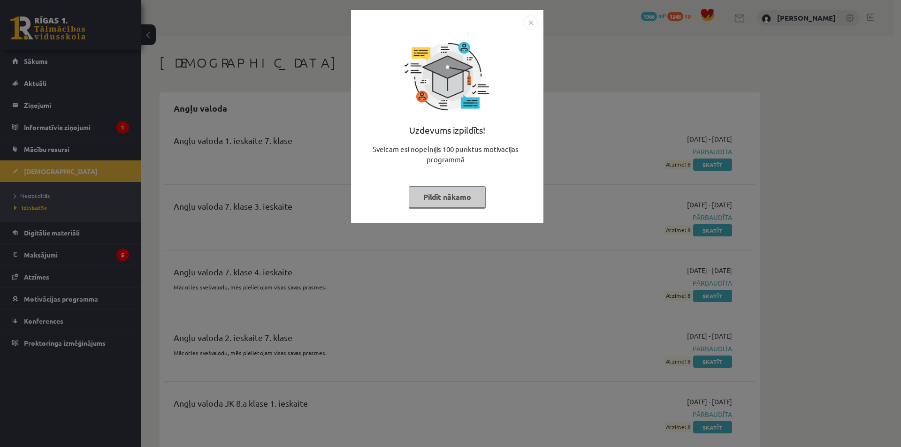
click at [480, 199] on button "Pildīt nākamo" at bounding box center [447, 197] width 77 height 22
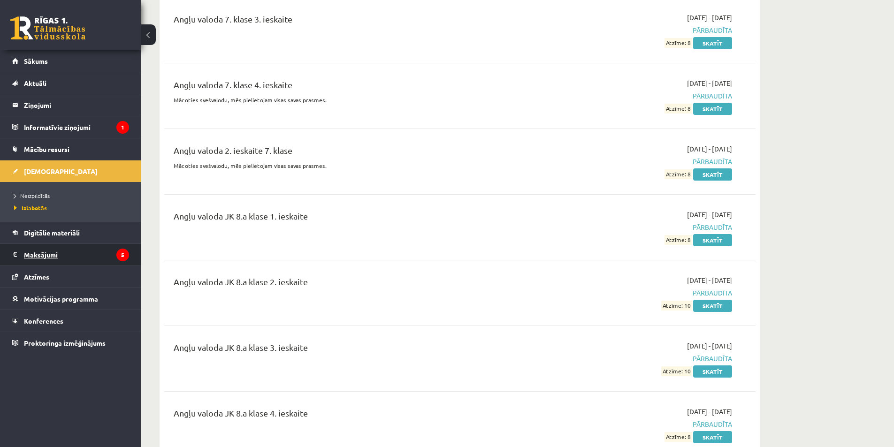
scroll to position [188, 0]
click at [58, 239] on link "Digitālie materiāli" at bounding box center [70, 233] width 117 height 22
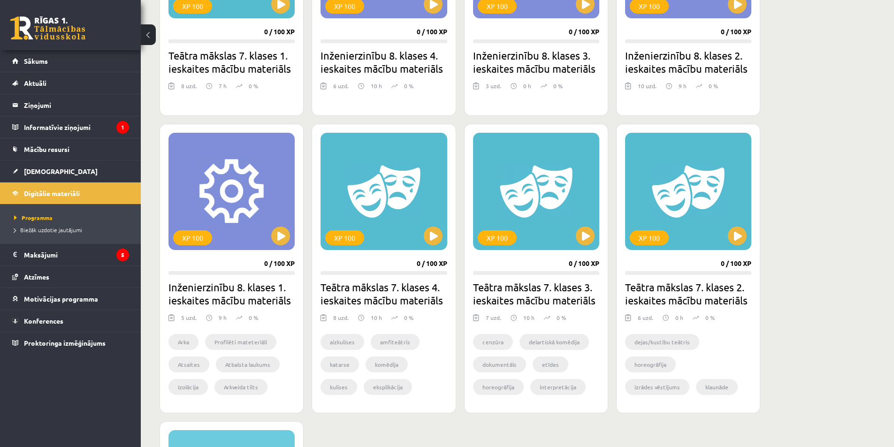
scroll to position [610, 0]
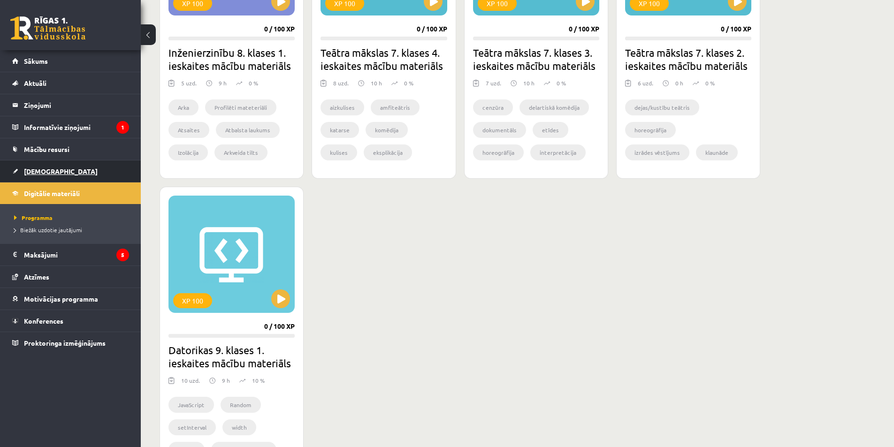
click at [75, 172] on link "[DEMOGRAPHIC_DATA]" at bounding box center [70, 172] width 117 height 22
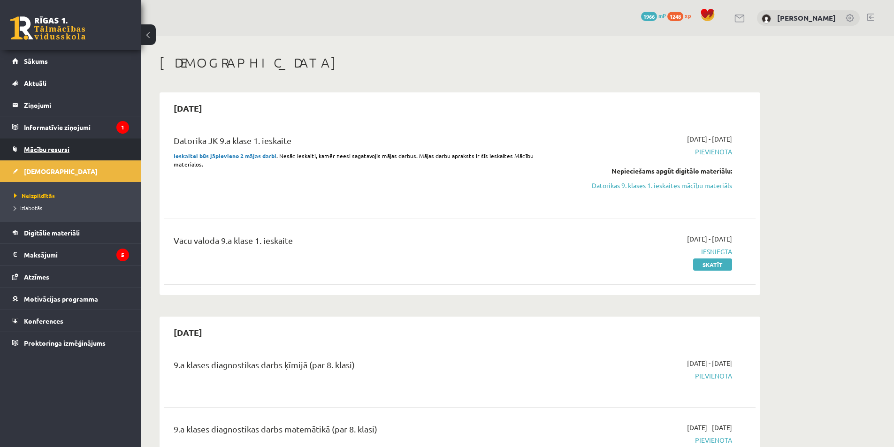
click at [80, 149] on link "Mācību resursi" at bounding box center [70, 149] width 117 height 22
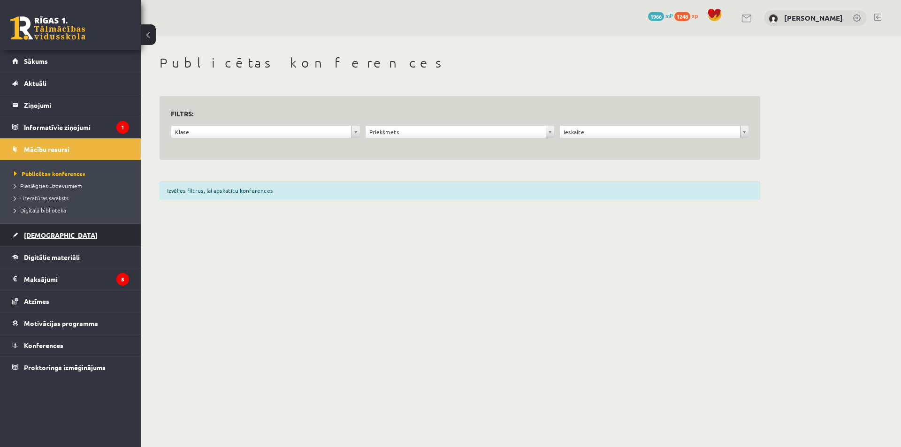
click at [51, 231] on span "[DEMOGRAPHIC_DATA]" at bounding box center [61, 235] width 74 height 8
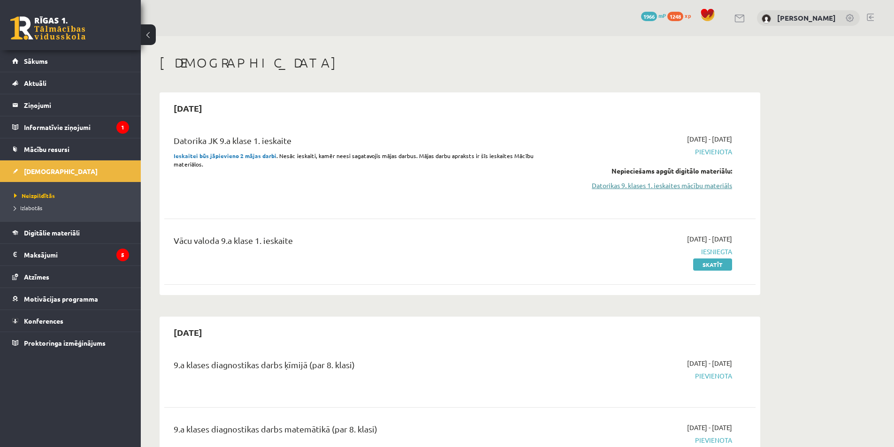
click at [633, 188] on link "Datorikas 9. klases 1. ieskaites mācību materiāls" at bounding box center [643, 186] width 177 height 10
click at [50, 208] on link "Izlabotās" at bounding box center [72, 208] width 117 height 8
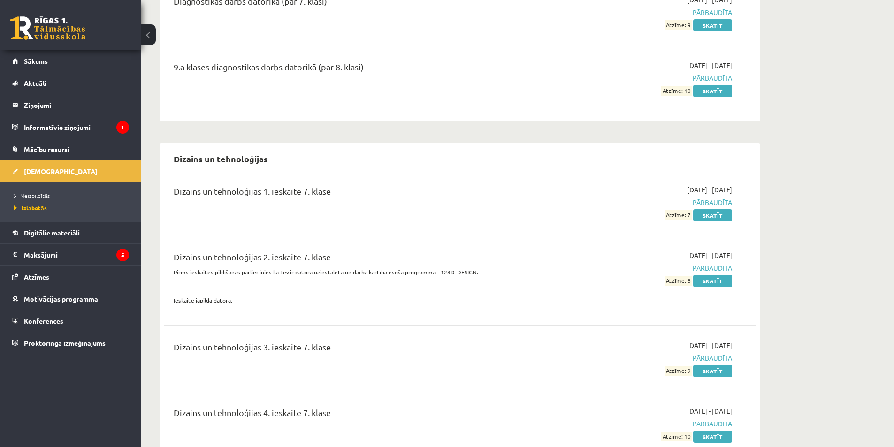
scroll to position [2961, 0]
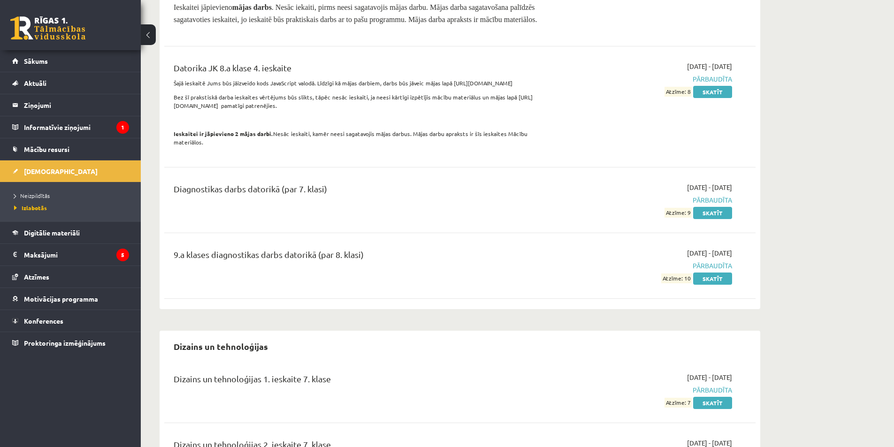
click at [35, 190] on li "Neizpildītās" at bounding box center [72, 196] width 117 height 12
click at [33, 197] on span "Neizpildītās" at bounding box center [34, 196] width 41 height 8
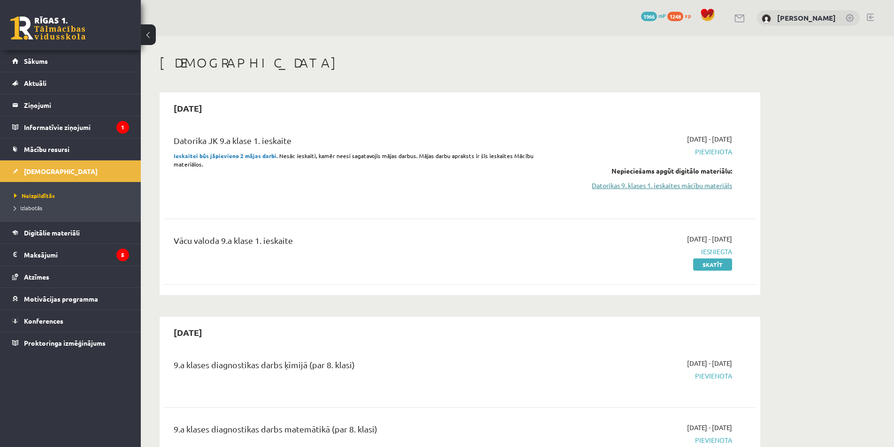
click at [667, 188] on link "Datorikas 9. klases 1. ieskaites mācību materiāls" at bounding box center [643, 186] width 177 height 10
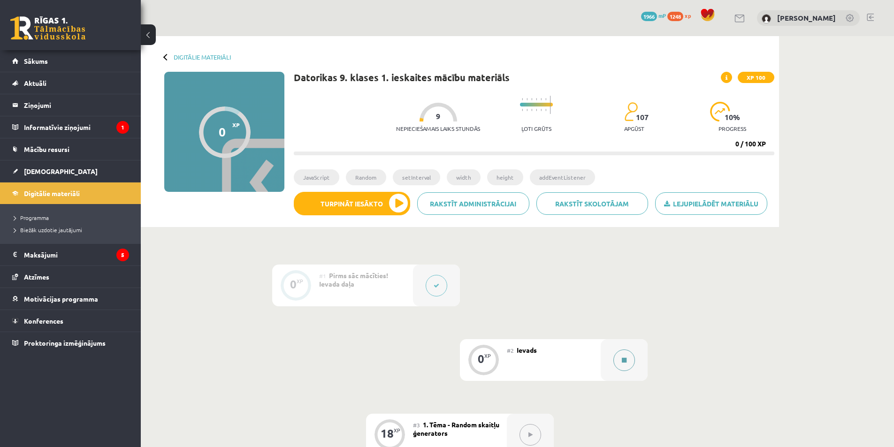
click at [618, 361] on button at bounding box center [625, 361] width 22 height 22
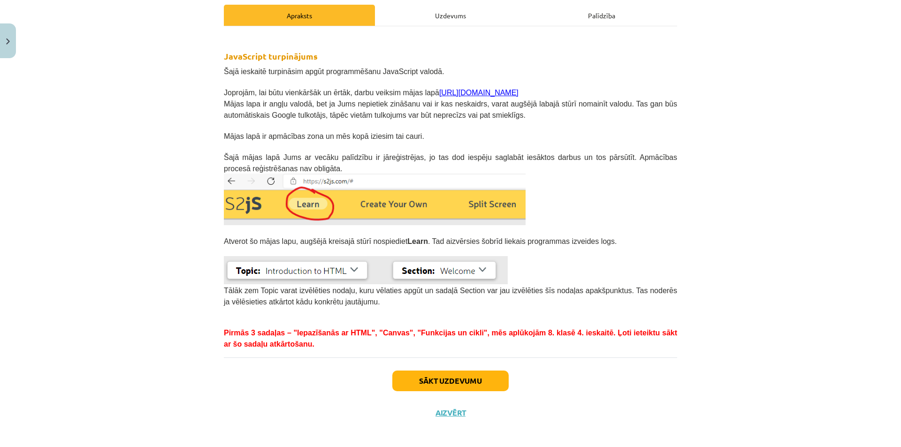
scroll to position [138, 0]
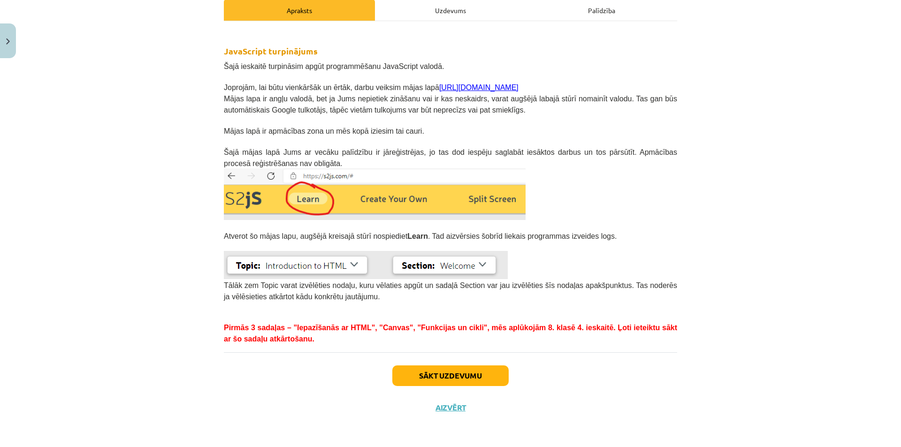
click at [456, 88] on link "[URL][DOMAIN_NAME]" at bounding box center [478, 88] width 79 height 8
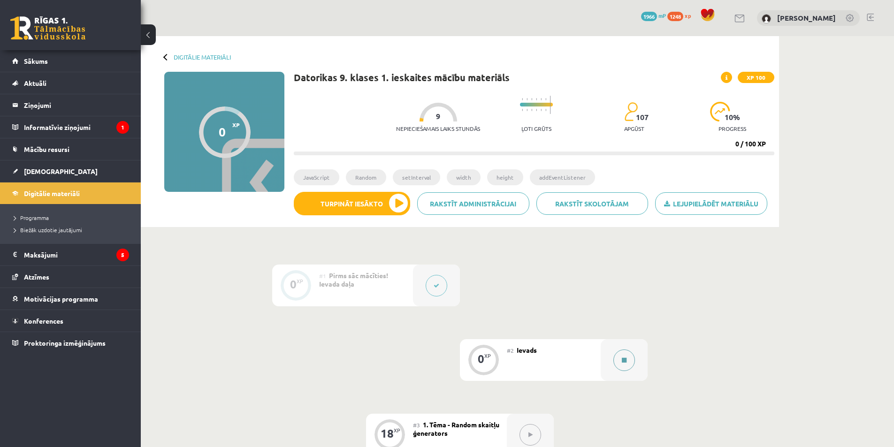
click at [633, 360] on button at bounding box center [625, 361] width 22 height 22
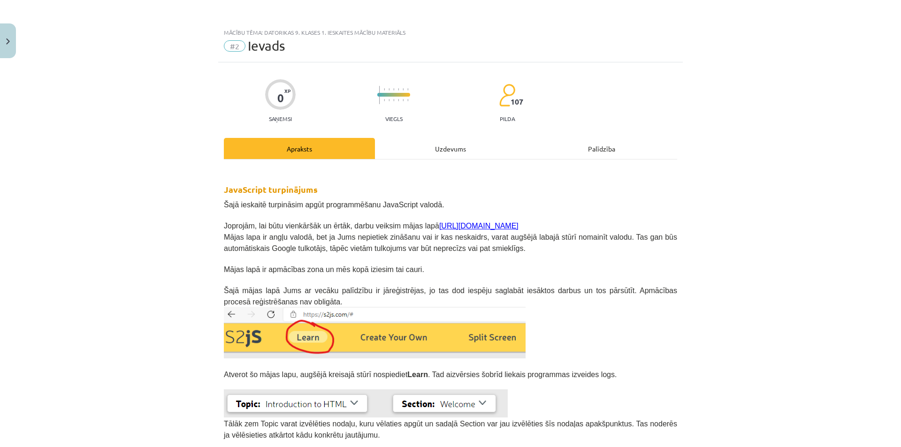
click at [473, 225] on p "Joprojām, lai būtu vienkāršāk un ērtāk, darbu veiksim mājas lapā [URL][DOMAIN_N…" at bounding box center [451, 225] width 454 height 11
drag, startPoint x: 458, startPoint y: 226, endPoint x: 446, endPoint y: 225, distance: 11.3
drag, startPoint x: 446, startPoint y: 225, endPoint x: 400, endPoint y: 227, distance: 46.0
click at [408, 227] on span "Joprojām, lai būtu vienkāršāk un ērtāk, darbu veiksim mājas lapā [URL][DOMAIN_N…" at bounding box center [371, 226] width 295 height 8
drag, startPoint x: 403, startPoint y: 227, endPoint x: 476, endPoint y: 227, distance: 72.8
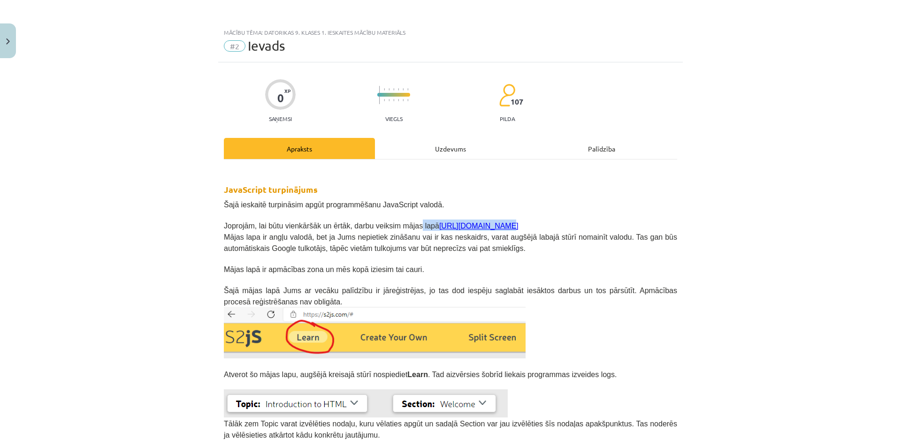
click at [476, 227] on p "Joprojām, lai būtu vienkāršāk un ērtāk, darbu veiksim mājas lapā [URL][DOMAIN_N…" at bounding box center [451, 225] width 454 height 11
copy span "lapā [URL][DOMAIN_NAME]"
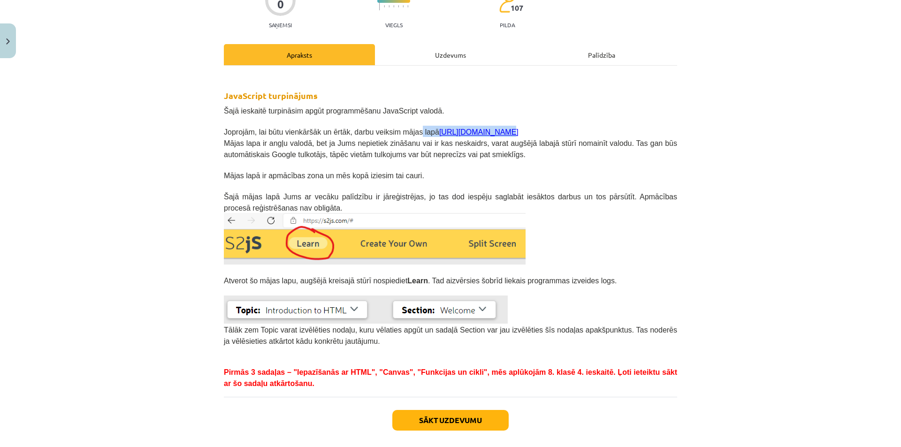
scroll to position [138, 0]
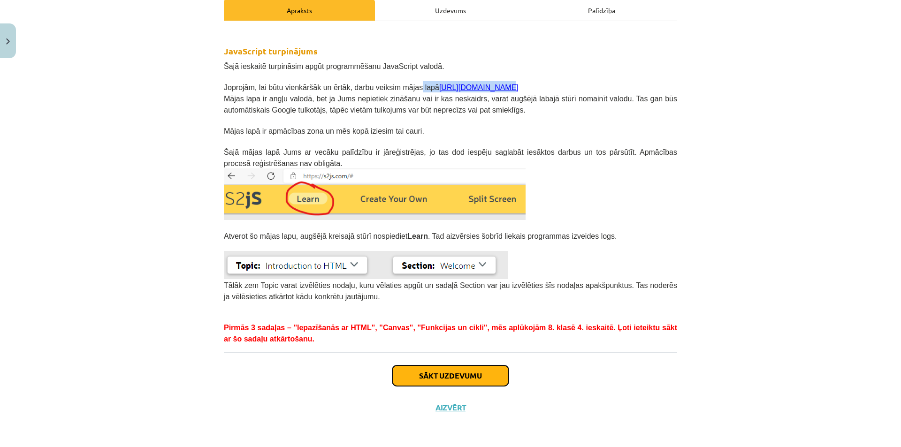
click at [444, 376] on button "Sākt uzdevumu" at bounding box center [450, 376] width 116 height 21
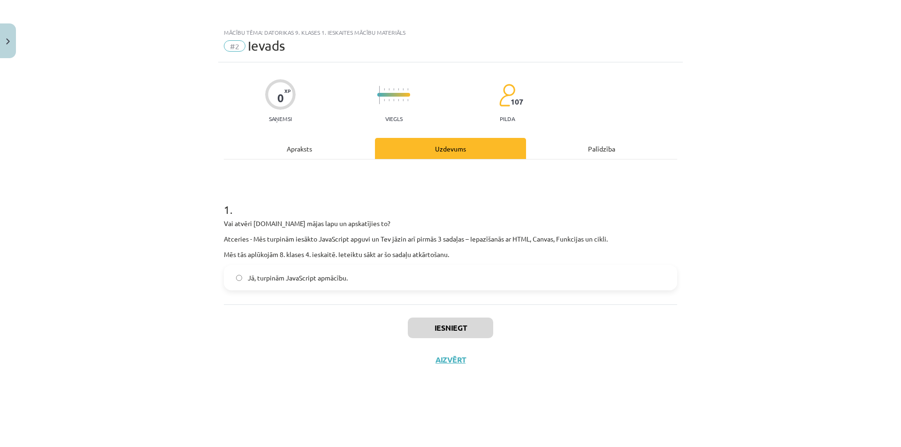
scroll to position [0, 0]
click at [244, 277] on label "Jā, turpinām JavaScript apmācību." at bounding box center [451, 277] width 452 height 23
click at [423, 327] on button "Iesniegt" at bounding box center [450, 328] width 85 height 21
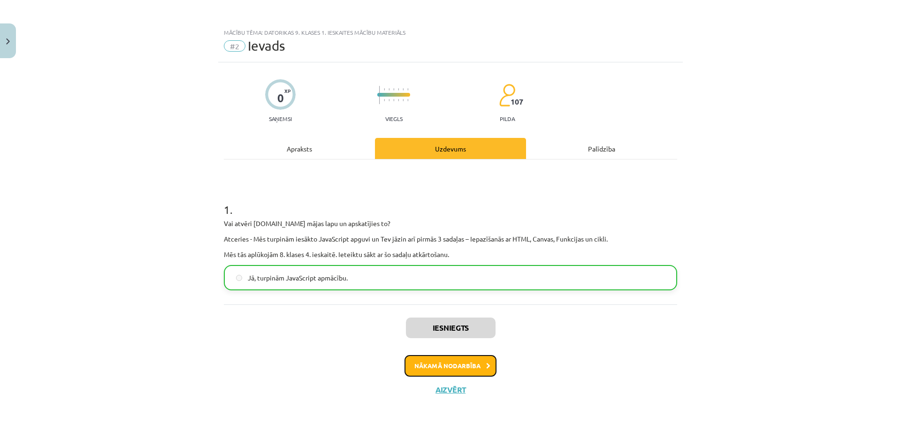
click at [438, 372] on button "Nākamā nodarbība" at bounding box center [451, 366] width 92 height 22
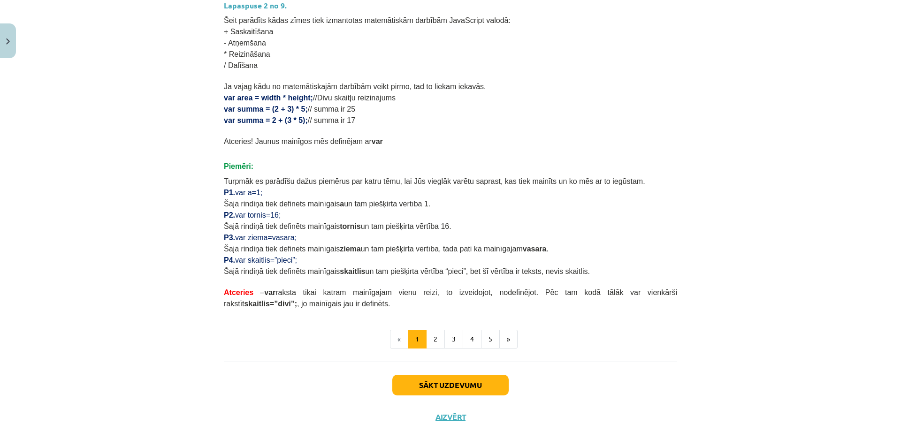
scroll to position [470, 0]
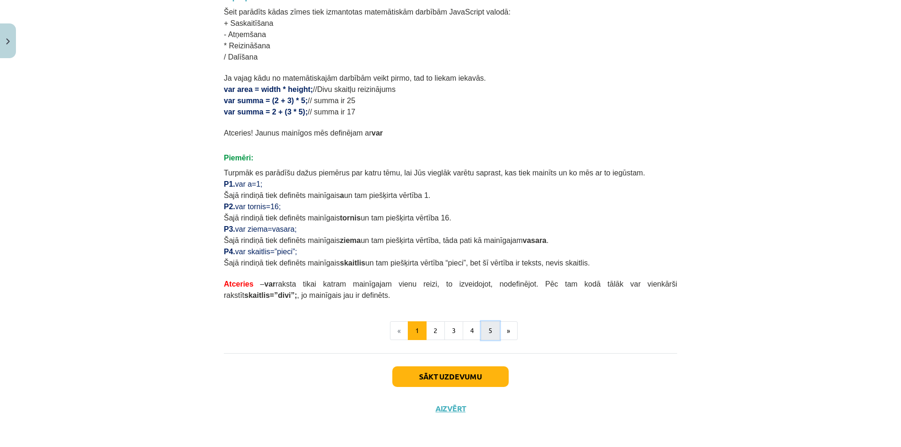
click at [481, 325] on button "5" at bounding box center [490, 331] width 19 height 19
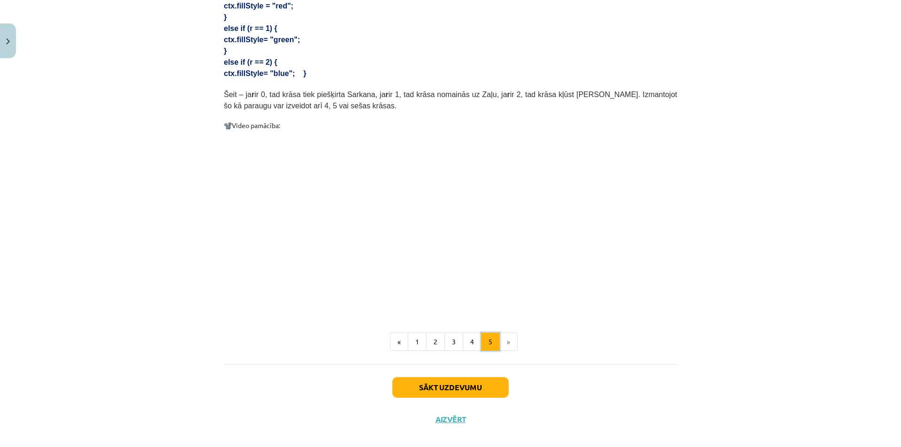
scroll to position [448, 0]
click at [463, 333] on button "4" at bounding box center [472, 341] width 19 height 19
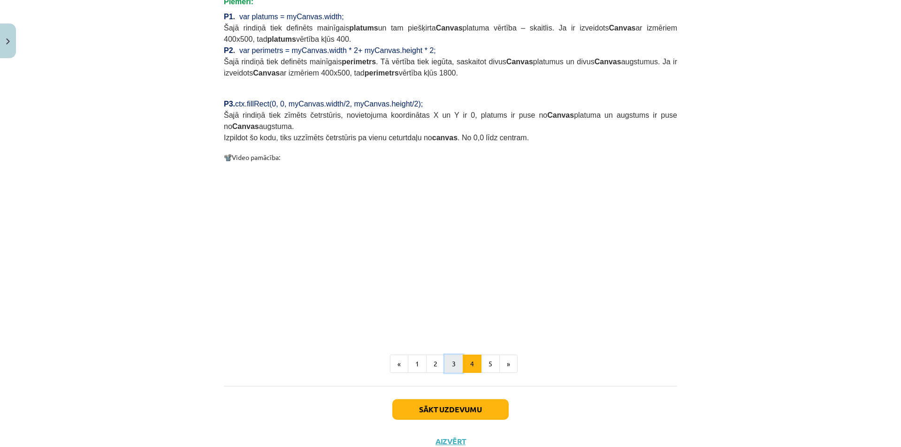
click at [445, 355] on button "3" at bounding box center [454, 364] width 19 height 19
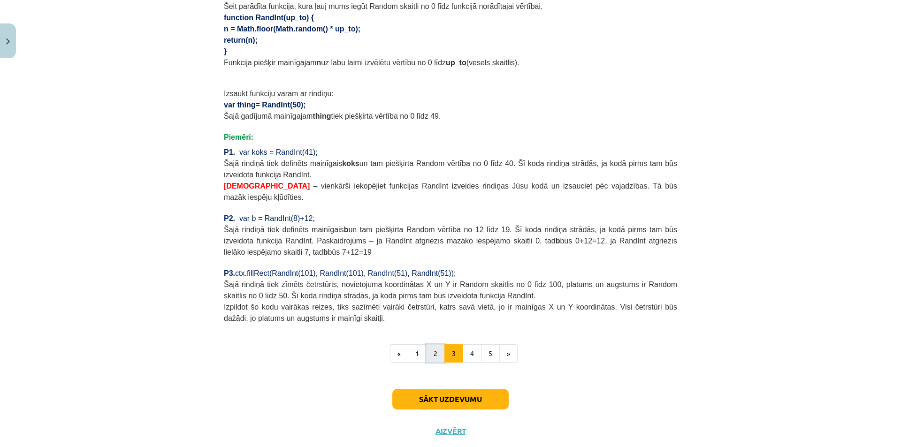
click at [431, 345] on button "2" at bounding box center [435, 354] width 19 height 19
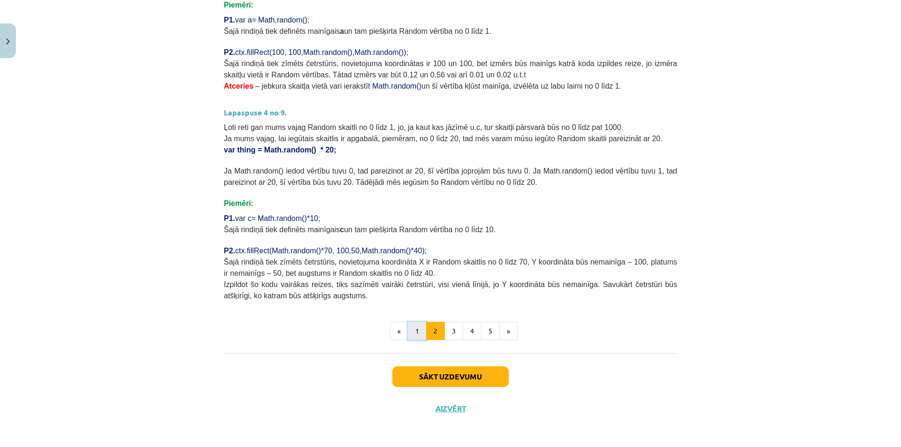
click at [420, 337] on button "1" at bounding box center [417, 331] width 19 height 19
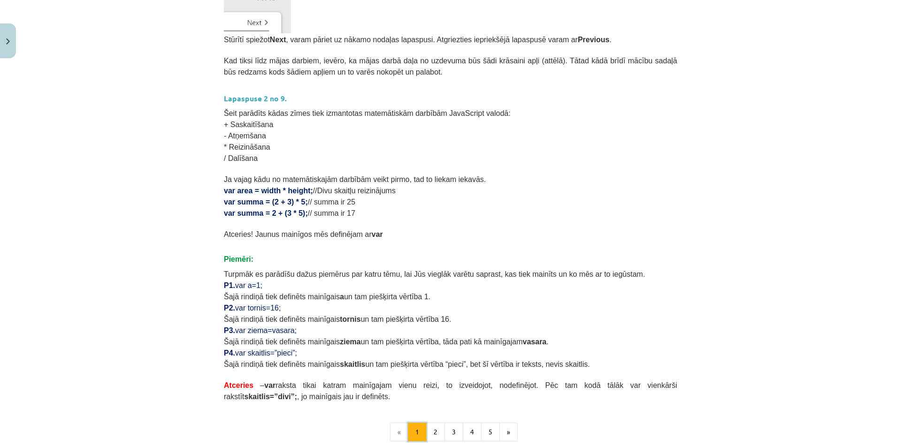
scroll to position [423, 0]
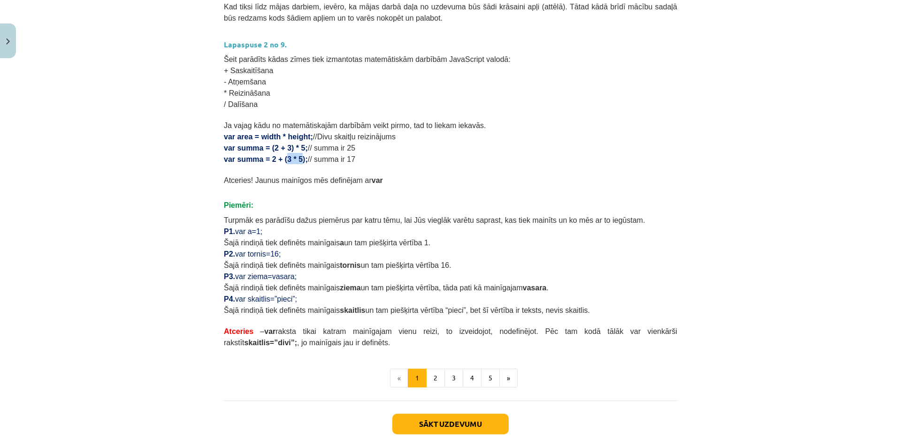
drag, startPoint x: 274, startPoint y: 160, endPoint x: 289, endPoint y: 160, distance: 14.6
click at [289, 160] on span "var summa = 2 + (3 * 5);" at bounding box center [266, 159] width 84 height 8
click at [205, 180] on div "Mācību tēma: Datorikas 9. klases 1. ieskaites mācību materiāls #3 1. Tēma - Ran…" at bounding box center [450, 223] width 901 height 447
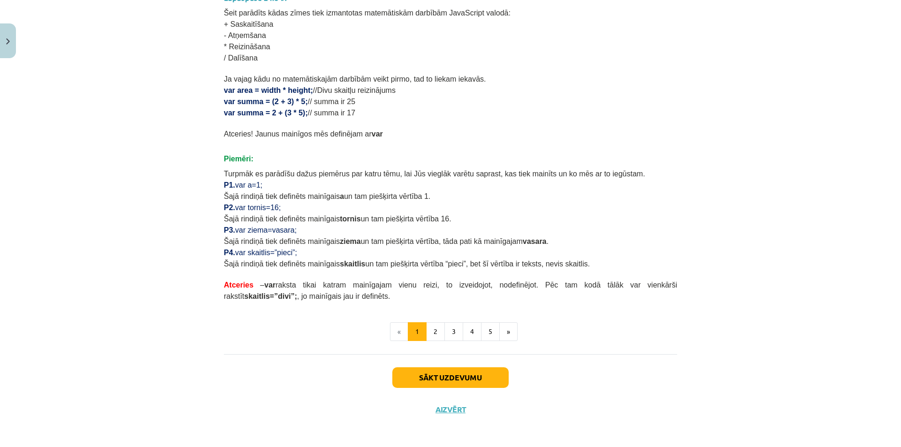
scroll to position [470, 0]
click at [428, 326] on button "2" at bounding box center [435, 331] width 19 height 19
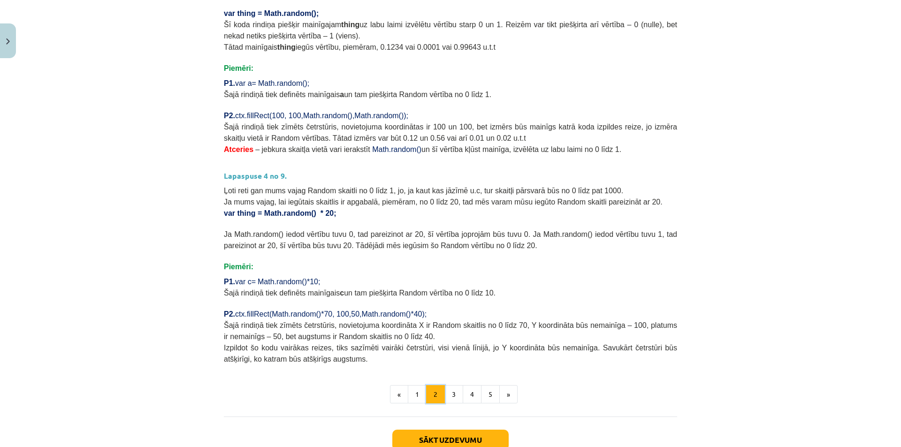
scroll to position [230, 0]
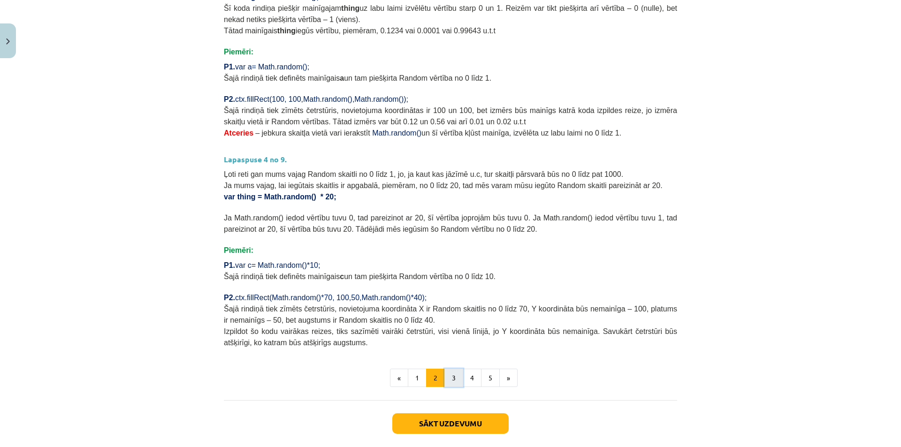
click at [458, 379] on button "3" at bounding box center [454, 378] width 19 height 19
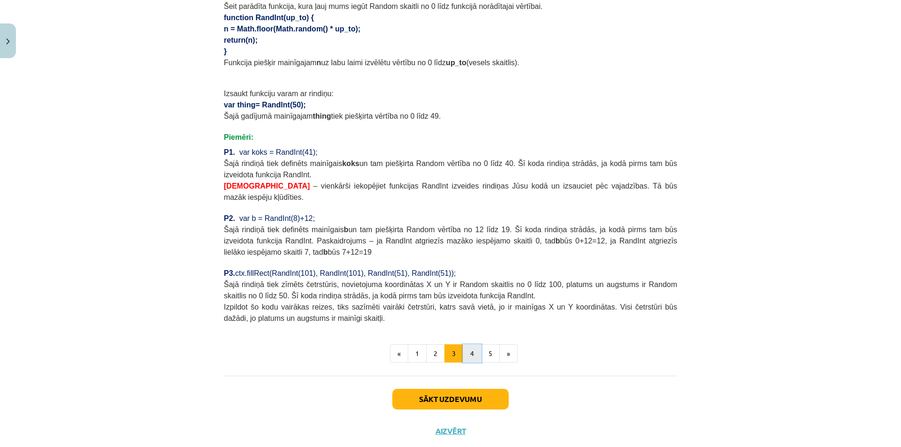
click at [474, 345] on button "4" at bounding box center [472, 354] width 19 height 19
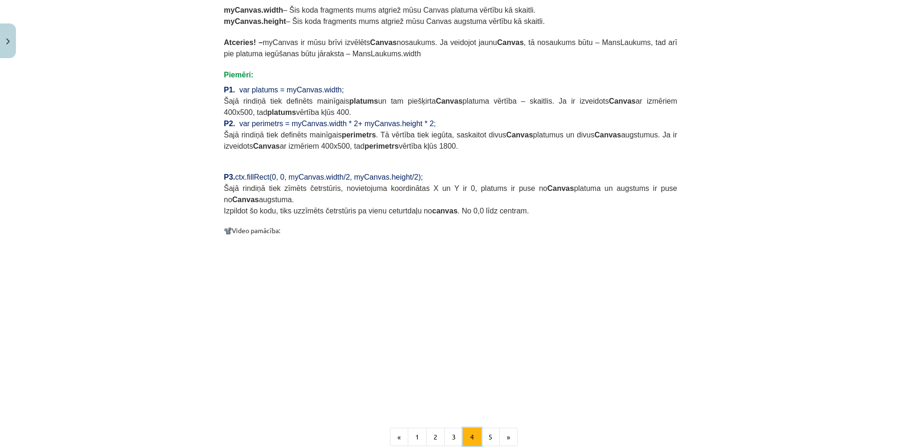
scroll to position [731, 0]
click at [487, 427] on button "5" at bounding box center [490, 436] width 19 height 19
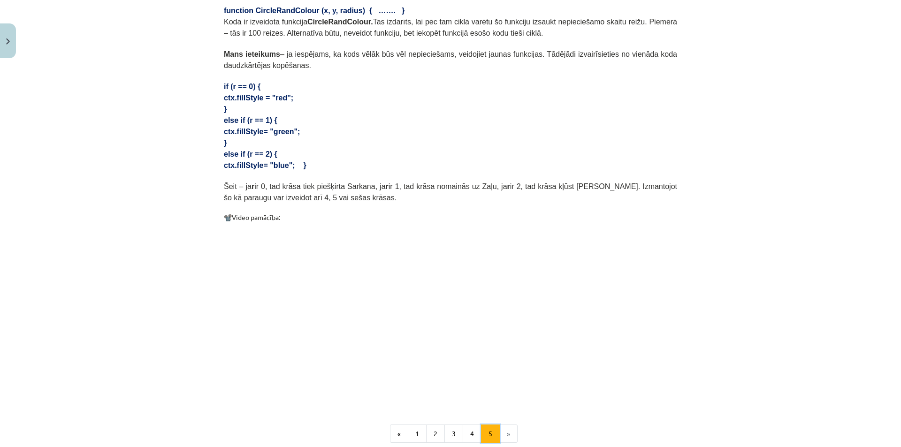
scroll to position [448, 0]
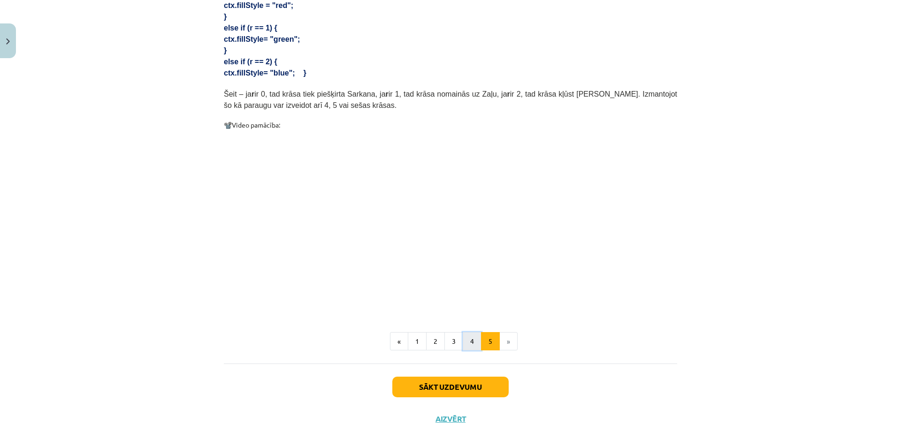
click at [467, 332] on button "4" at bounding box center [472, 341] width 19 height 19
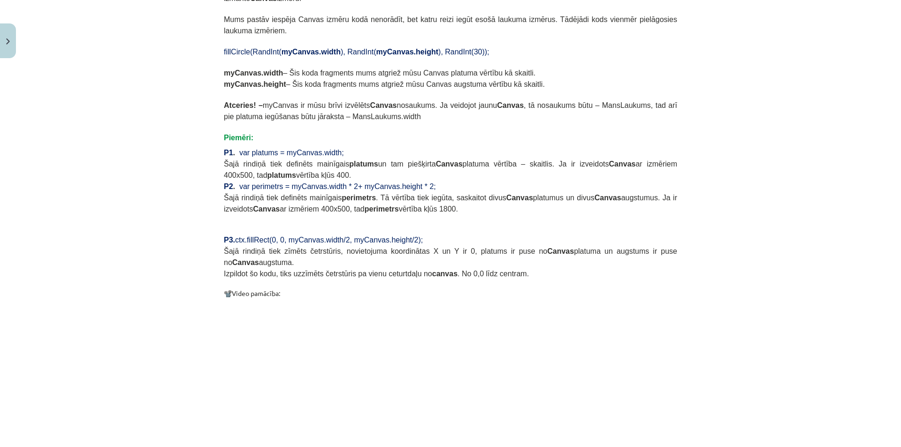
scroll to position [731, 0]
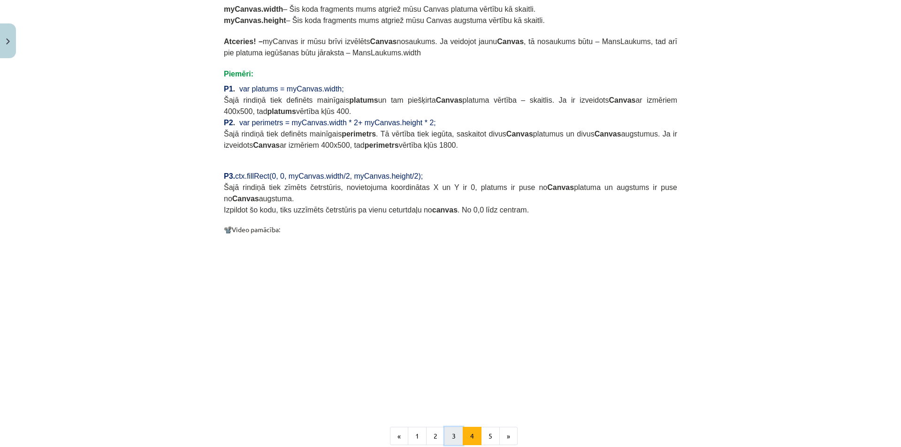
click at [448, 427] on button "3" at bounding box center [454, 436] width 19 height 19
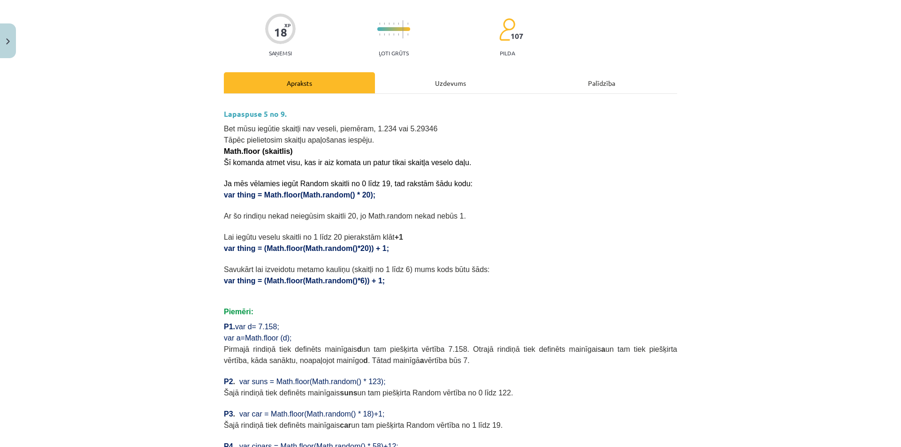
scroll to position [0, 0]
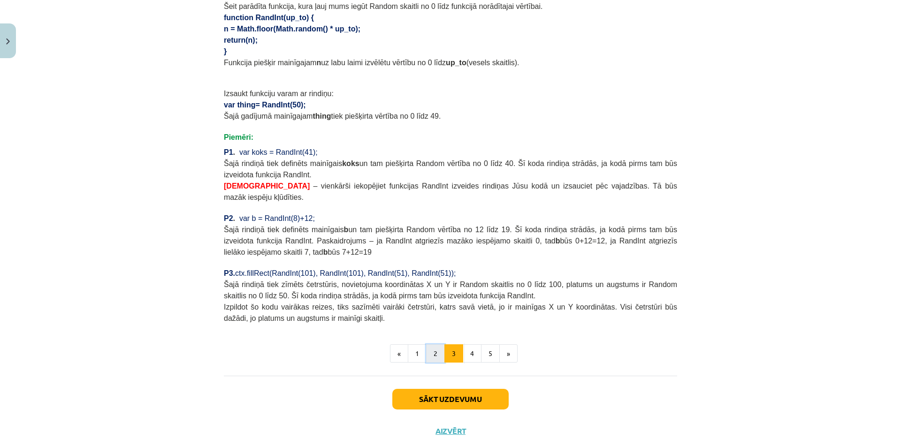
click at [432, 345] on button "2" at bounding box center [435, 354] width 19 height 19
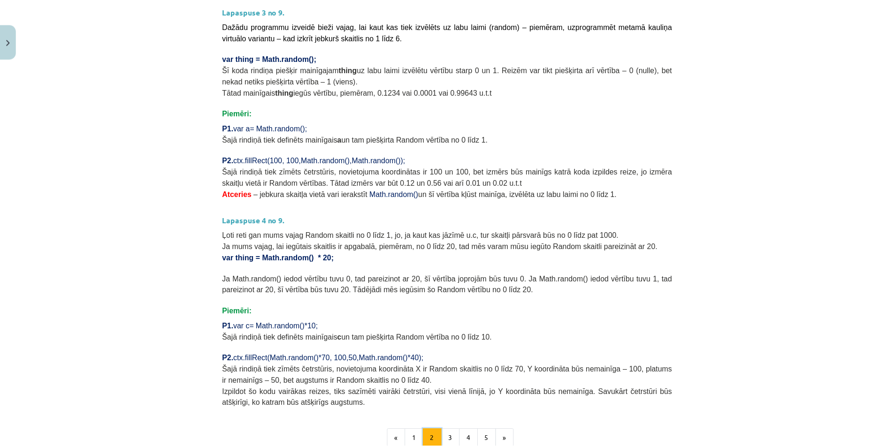
scroll to position [168, 0]
click at [13, 27] on button "Close" at bounding box center [8, 40] width 16 height 35
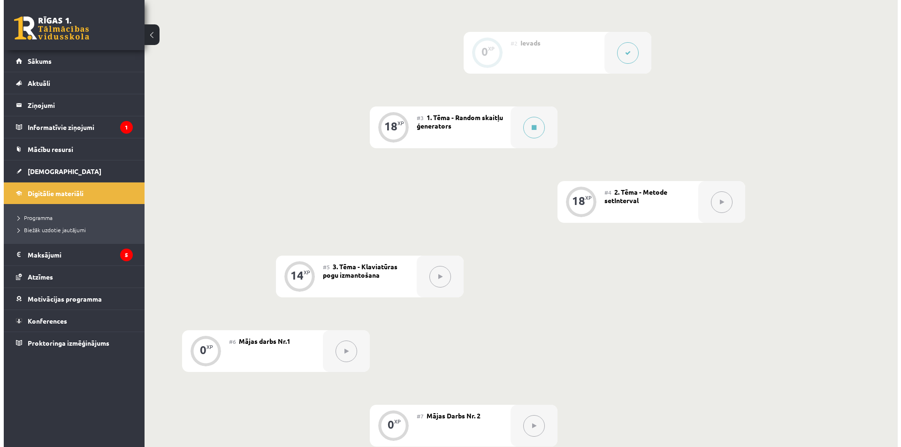
scroll to position [329, 0]
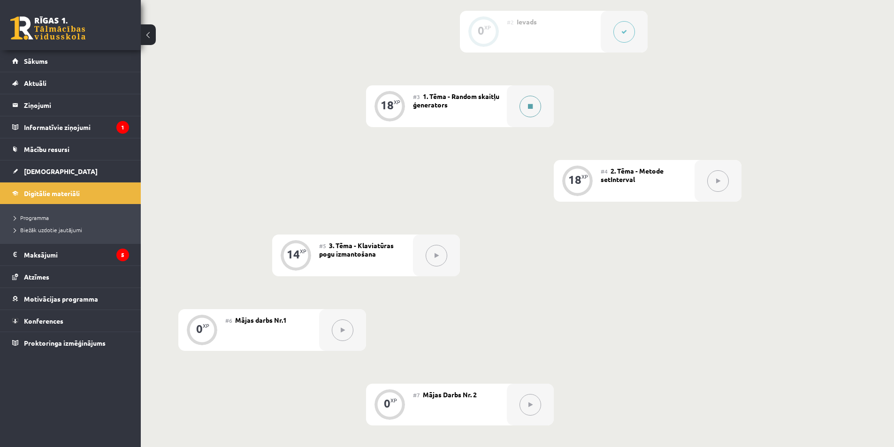
click at [519, 104] on div at bounding box center [530, 106] width 47 height 42
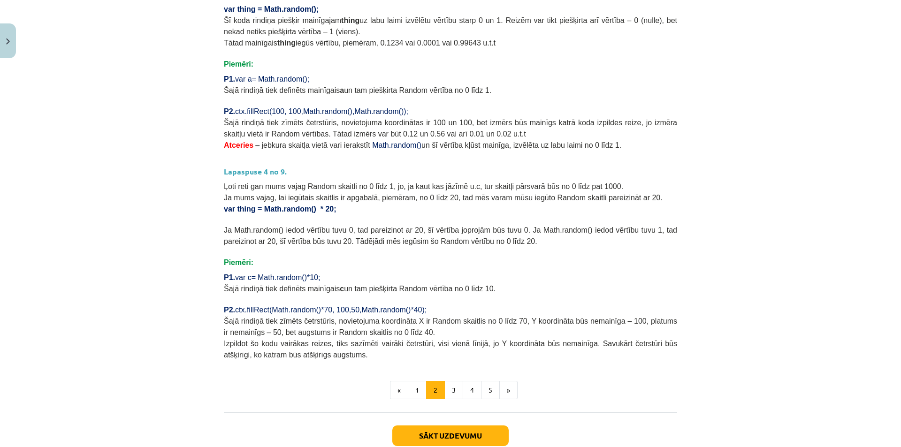
scroll to position [277, 0]
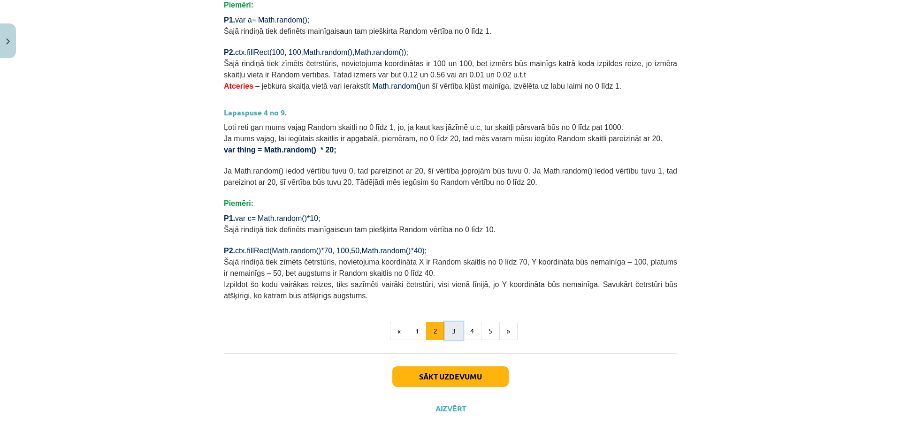
click at [451, 329] on button "3" at bounding box center [454, 331] width 19 height 19
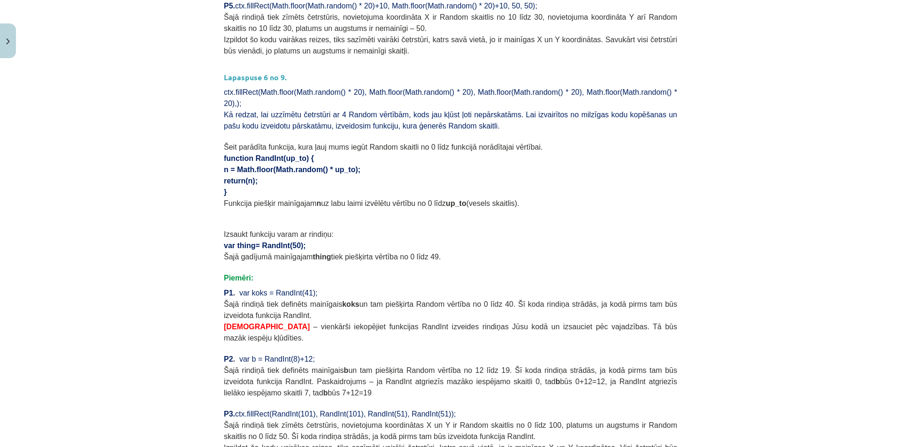
scroll to position [586, 0]
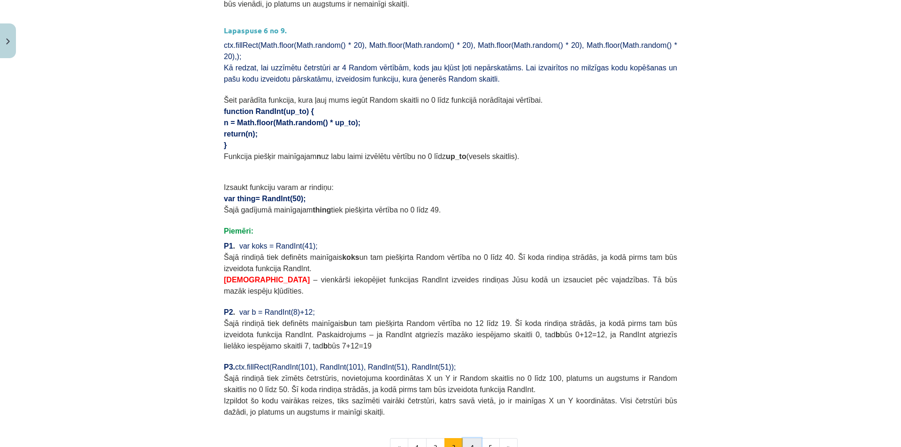
click at [465, 438] on button "4" at bounding box center [472, 447] width 19 height 19
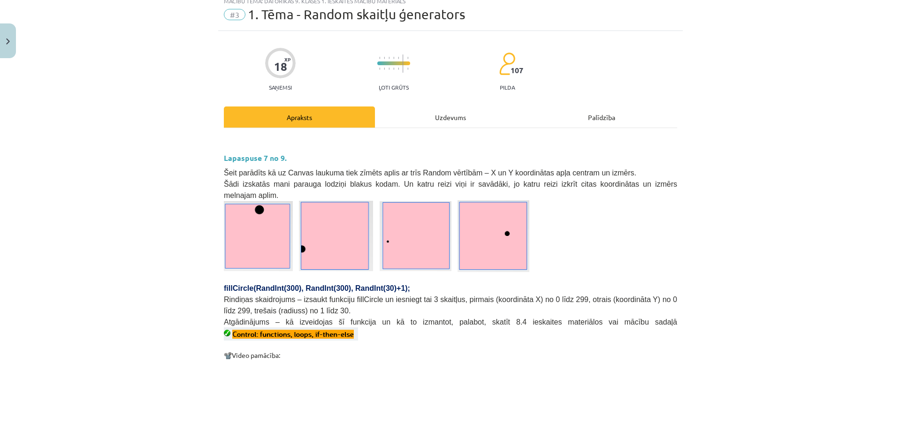
scroll to position [0, 0]
